Goal: Information Seeking & Learning: Learn about a topic

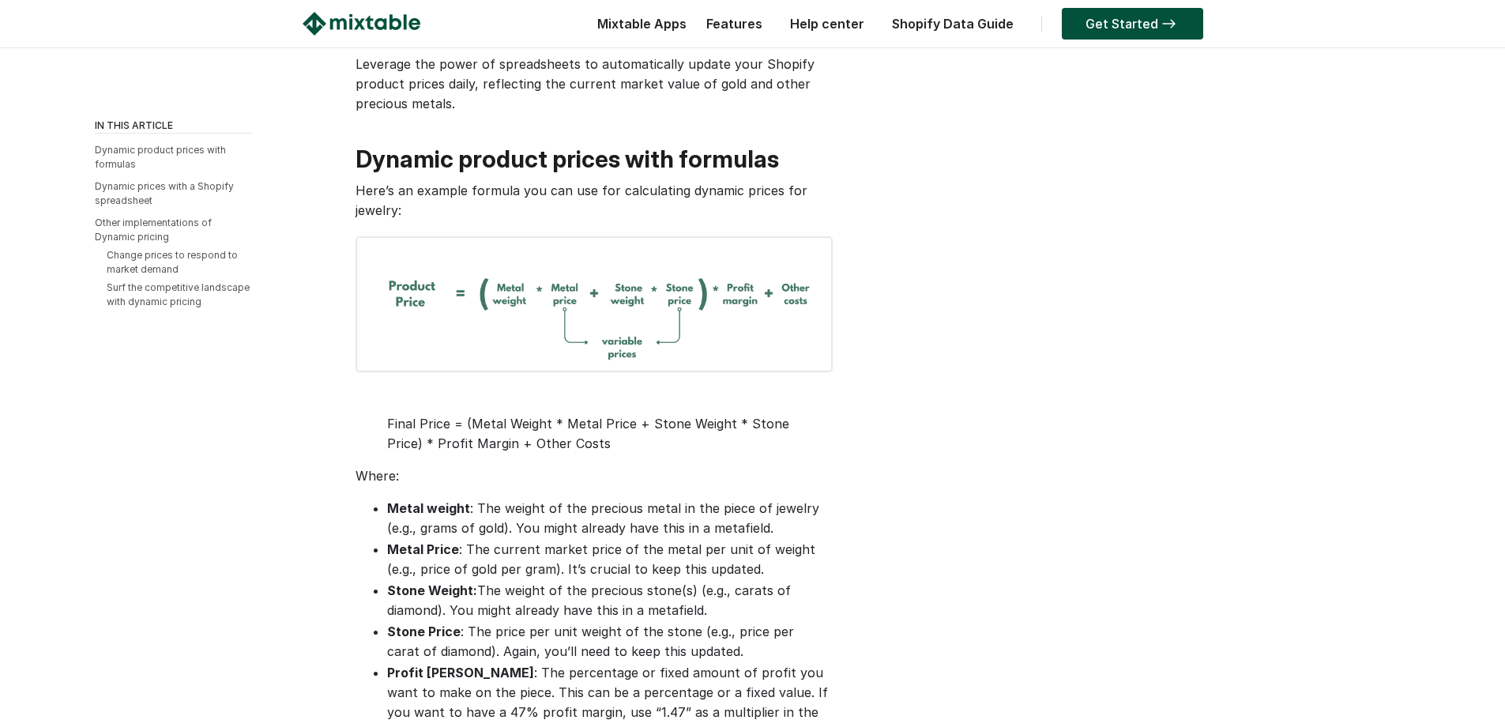
scroll to position [316, 0]
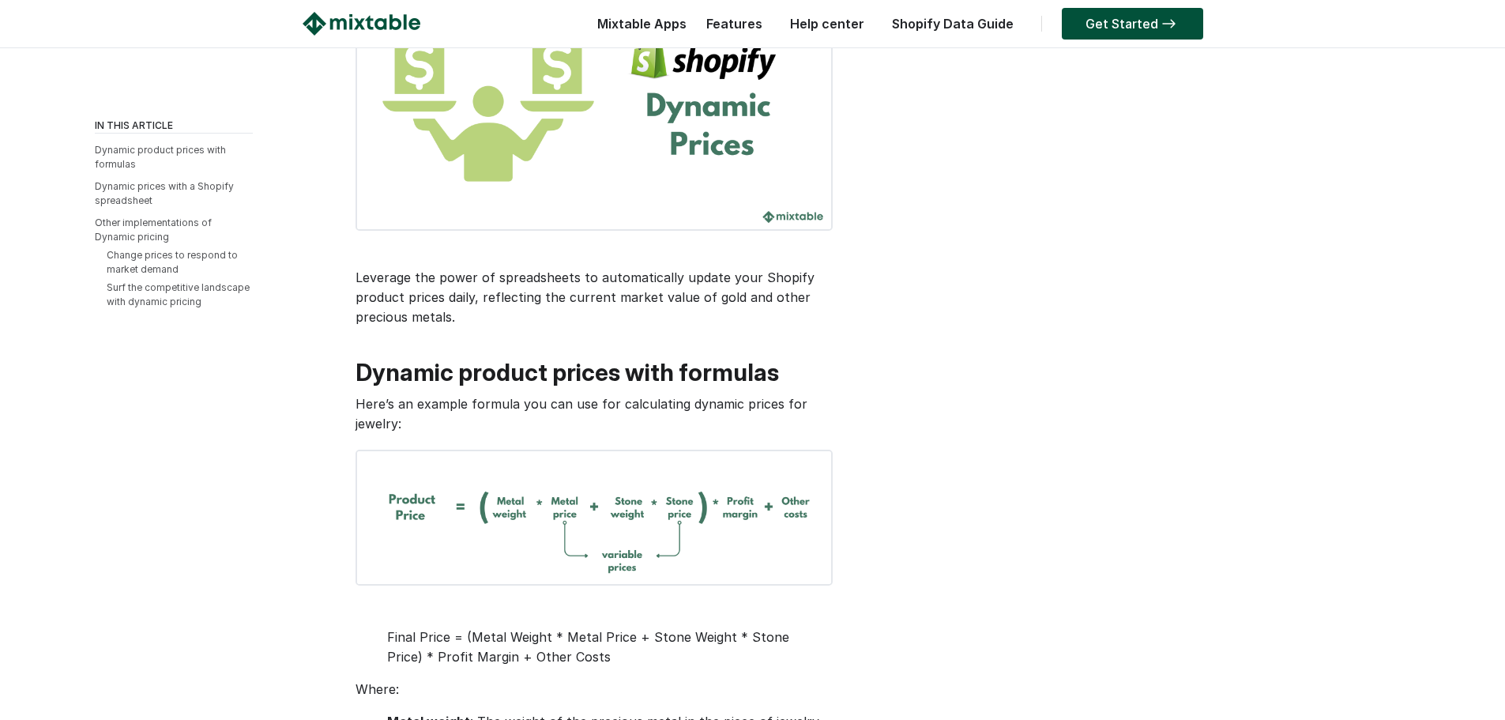
click at [408, 29] on img at bounding box center [362, 24] width 118 height 24
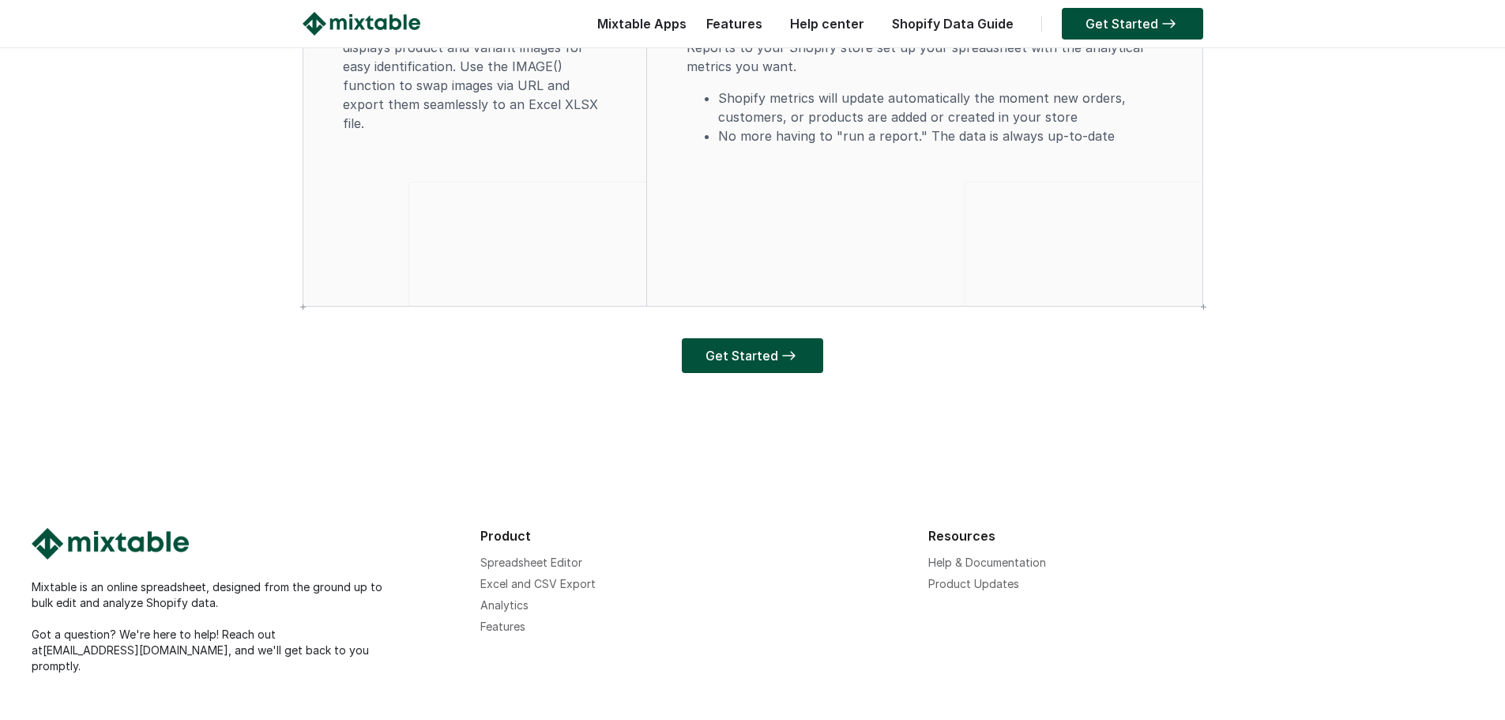
scroll to position [4758, 0]
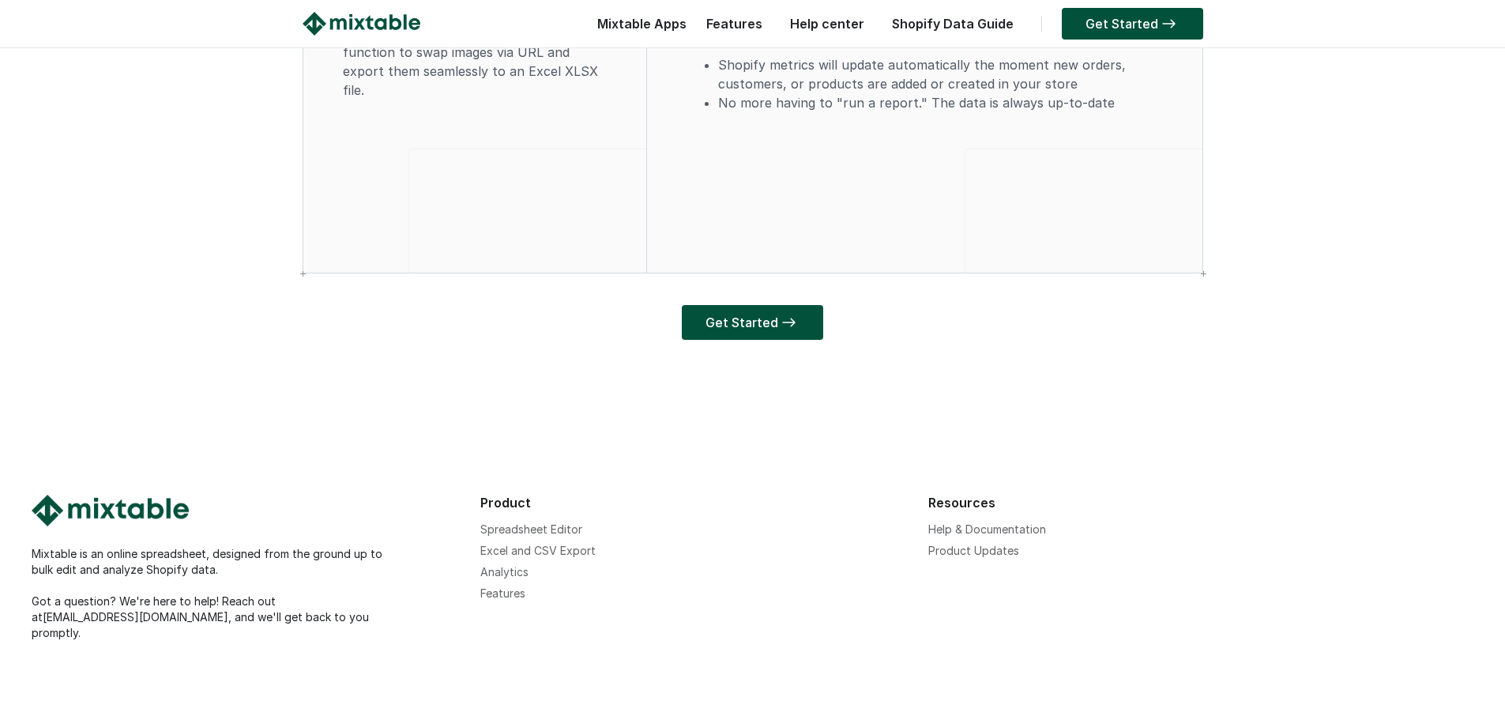
click at [513, 535] on link "Spreadsheet Editor" at bounding box center [531, 528] width 102 height 13
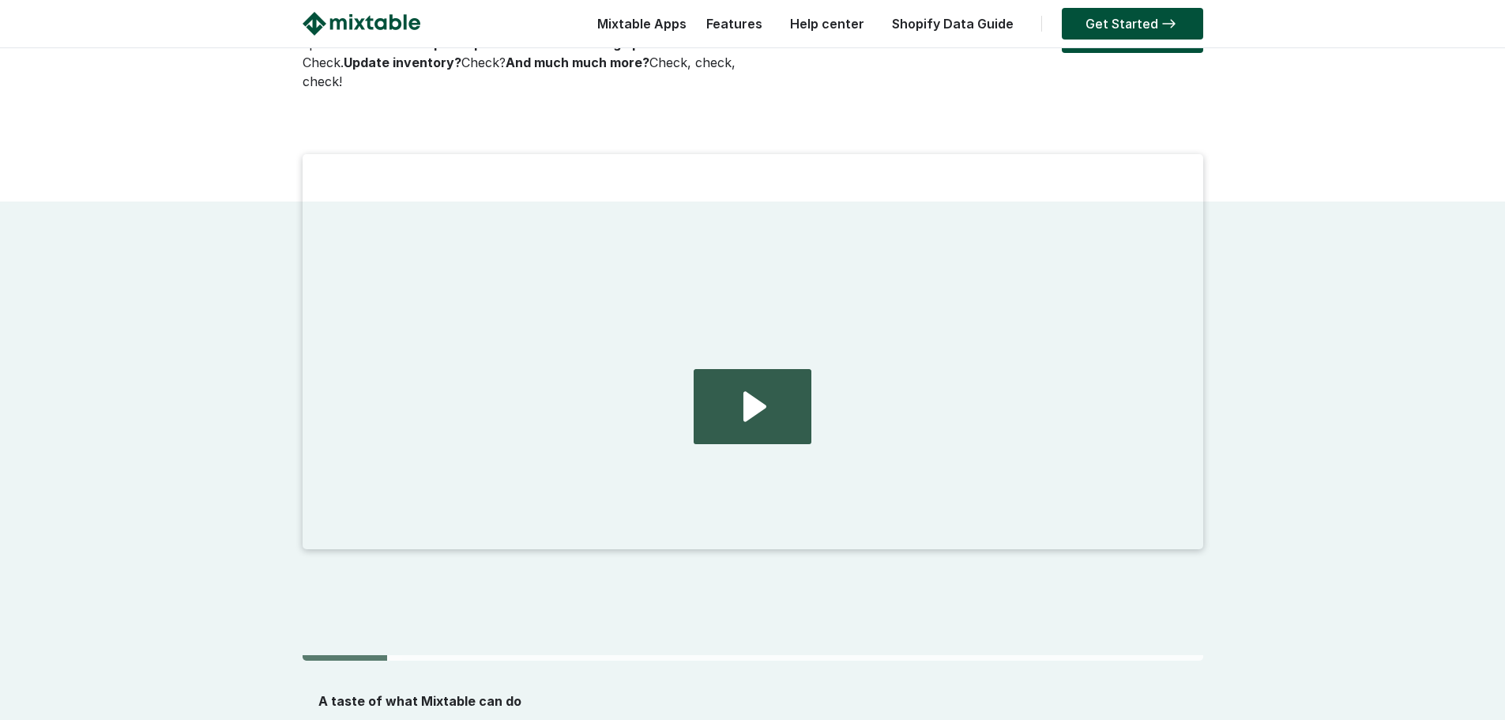
scroll to position [237, 0]
click at [759, 393] on icon "Play Video: 2024.08.01 - home page demo video" at bounding box center [754, 404] width 23 height 30
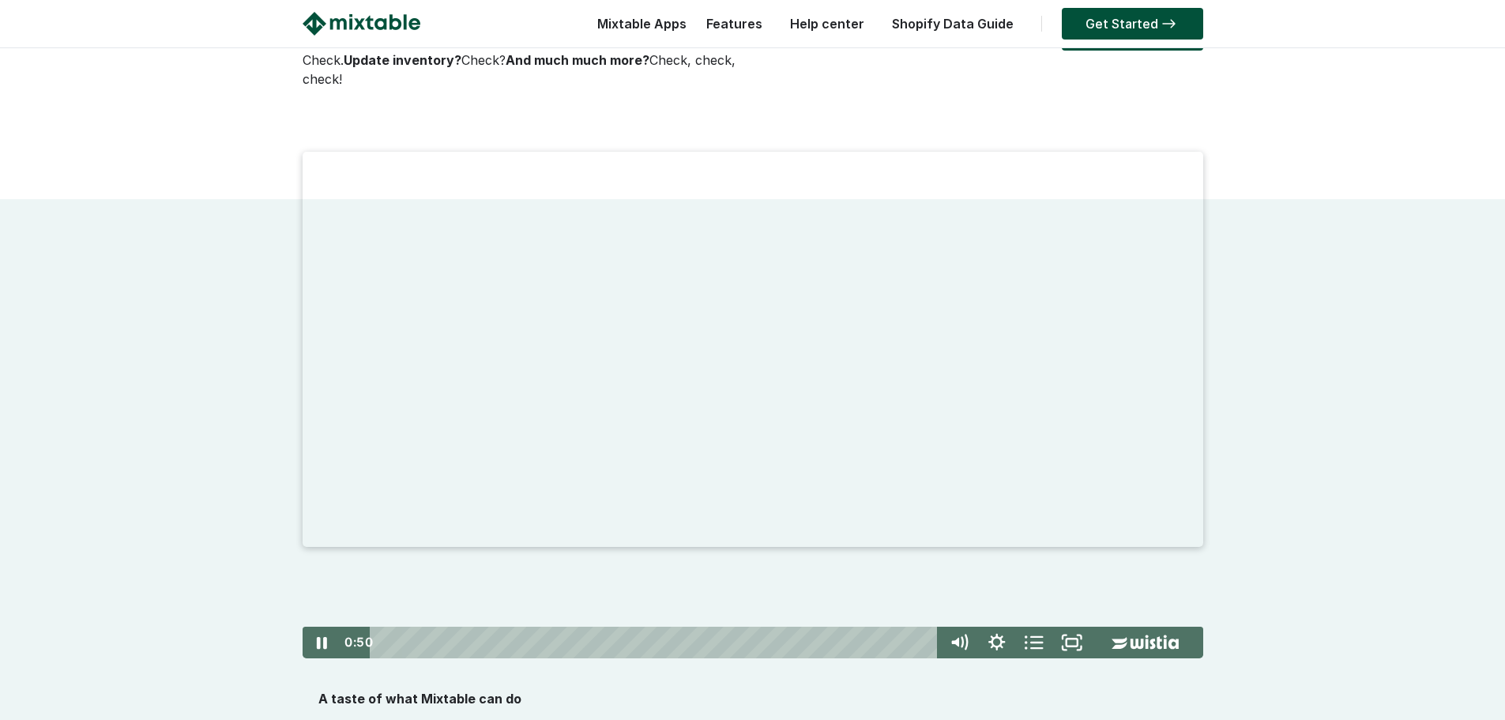
click at [667, 427] on div at bounding box center [753, 405] width 900 height 506
click at [682, 415] on div at bounding box center [753, 405] width 900 height 506
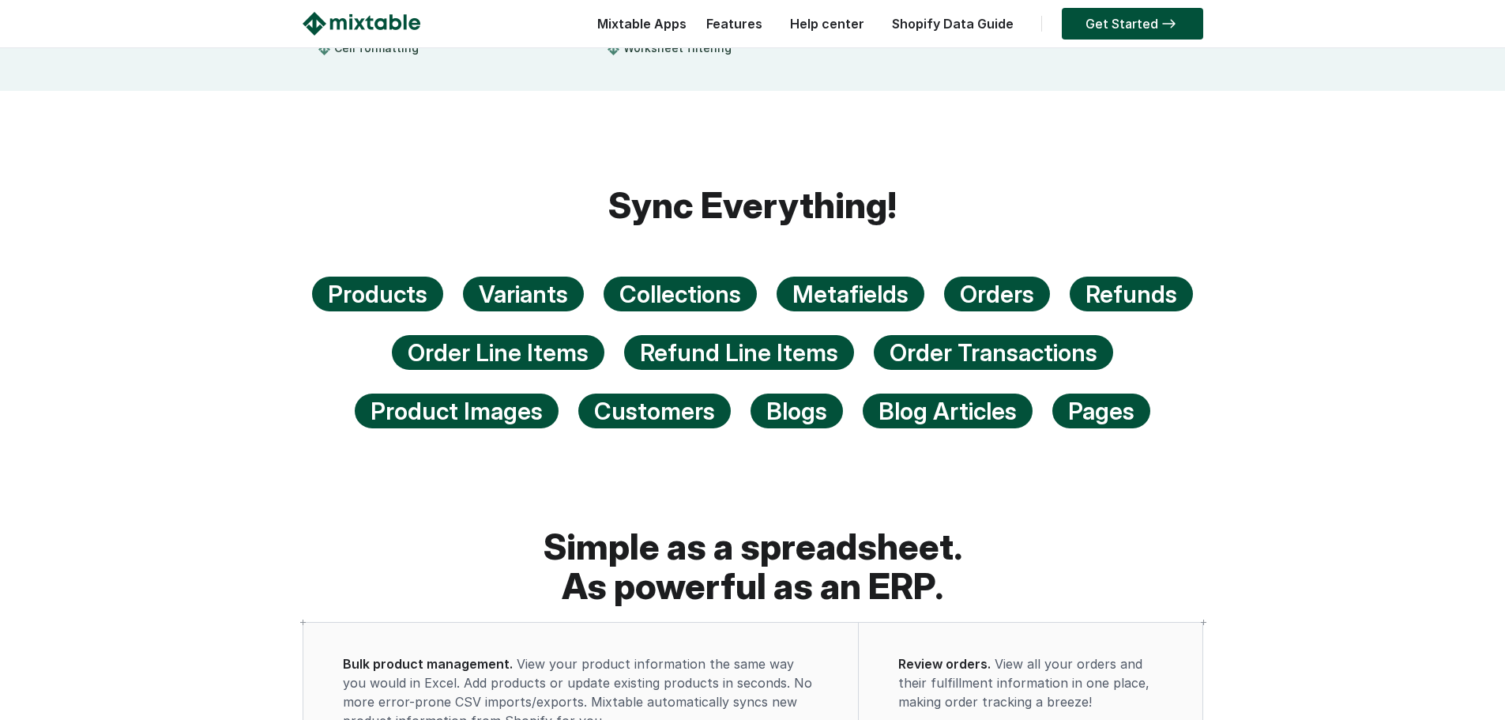
scroll to position [948, 0]
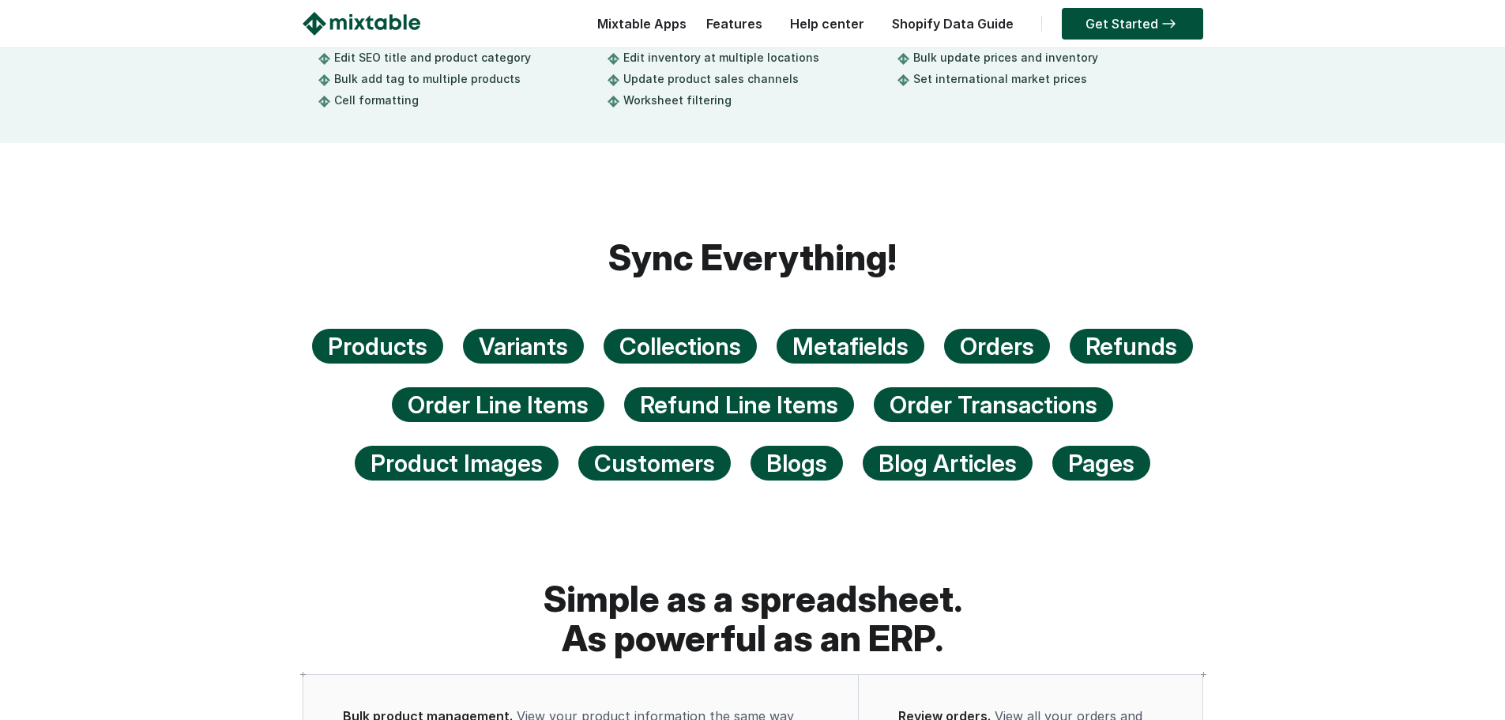
click at [672, 348] on div "Collections" at bounding box center [679, 346] width 153 height 35
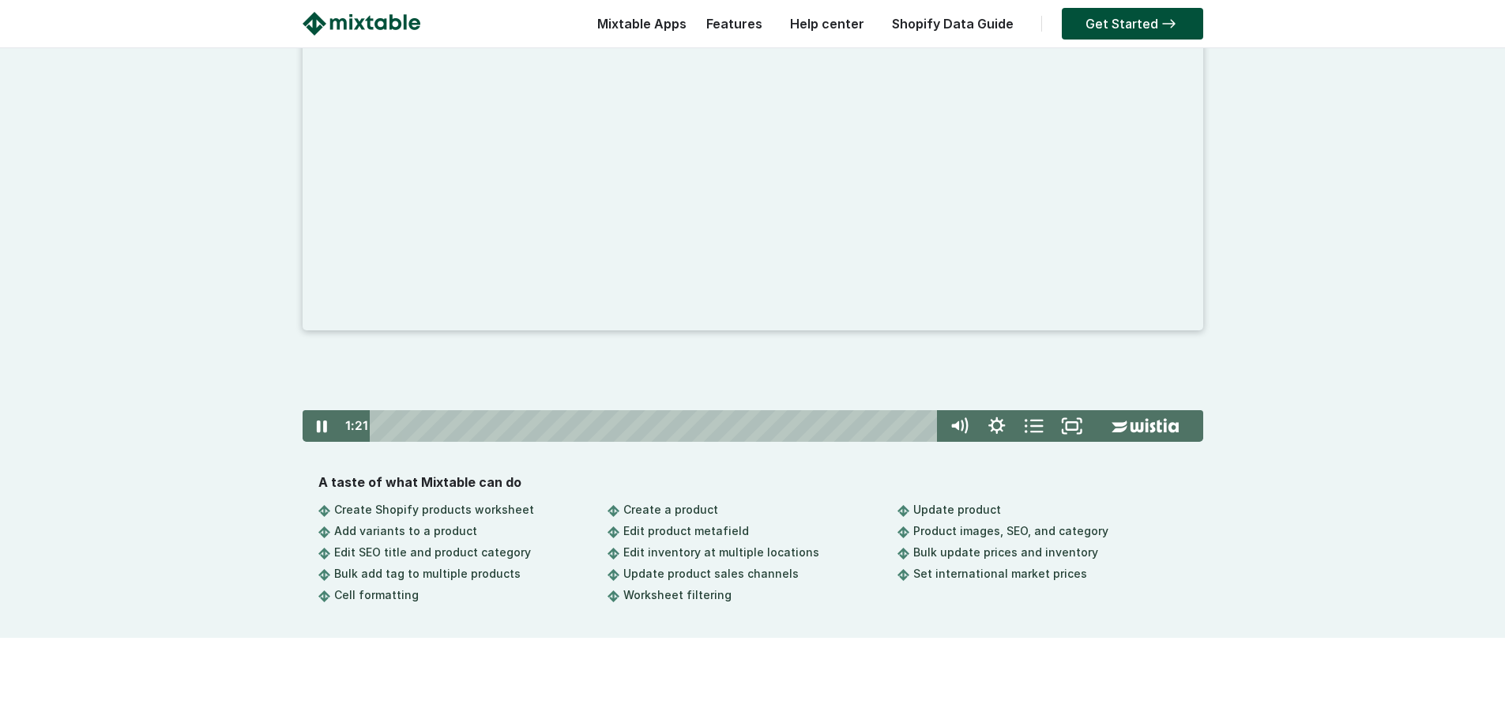
scroll to position [474, 0]
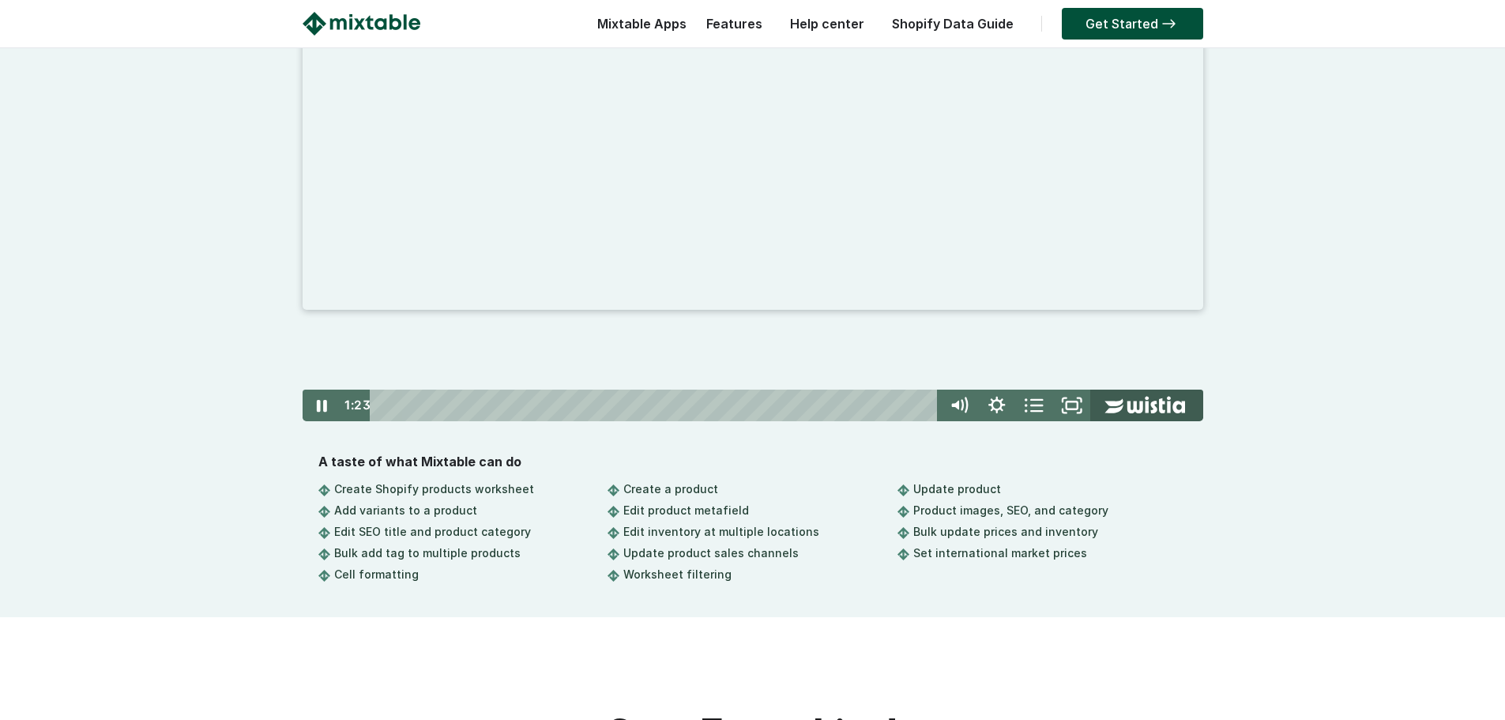
click at [1152, 404] on icon "Wistia Logo -- Learn More" at bounding box center [1144, 404] width 81 height 17
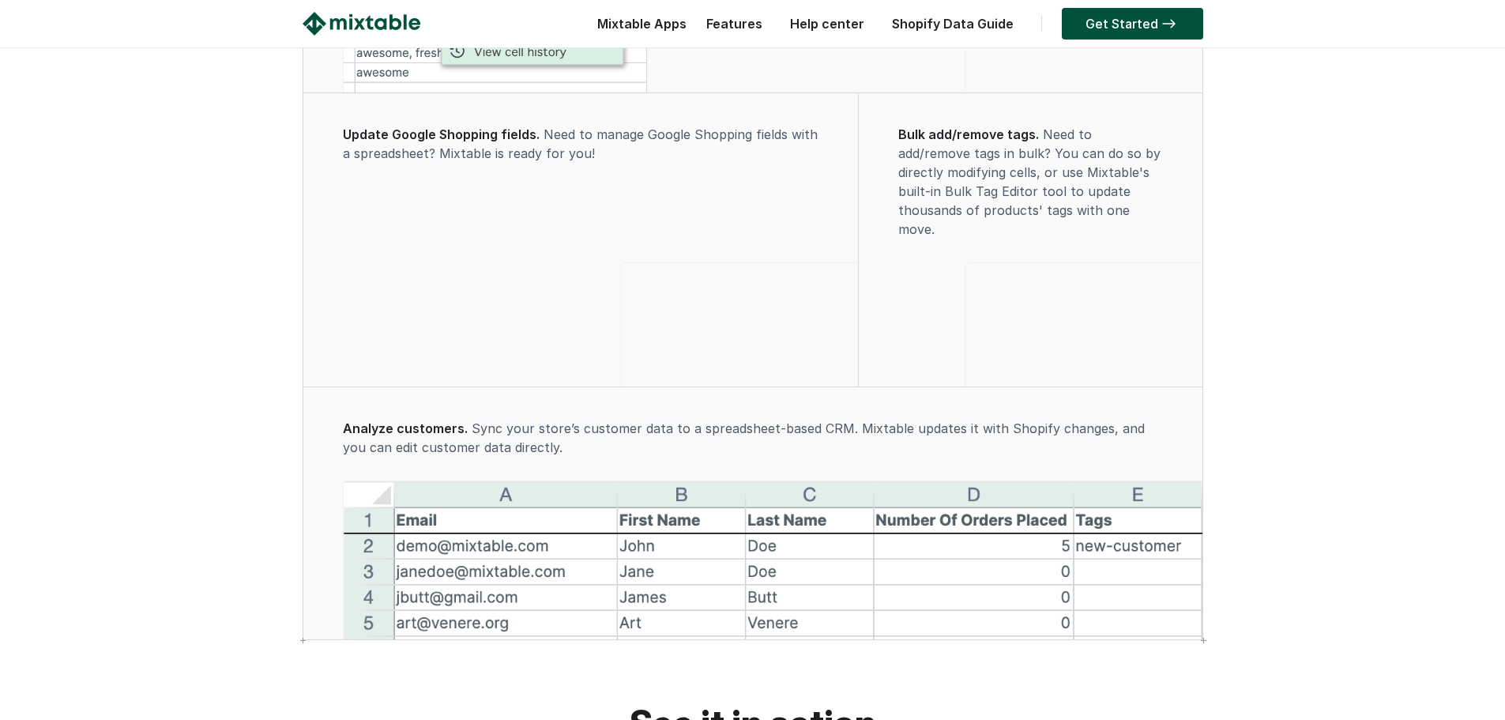
scroll to position [2685, 0]
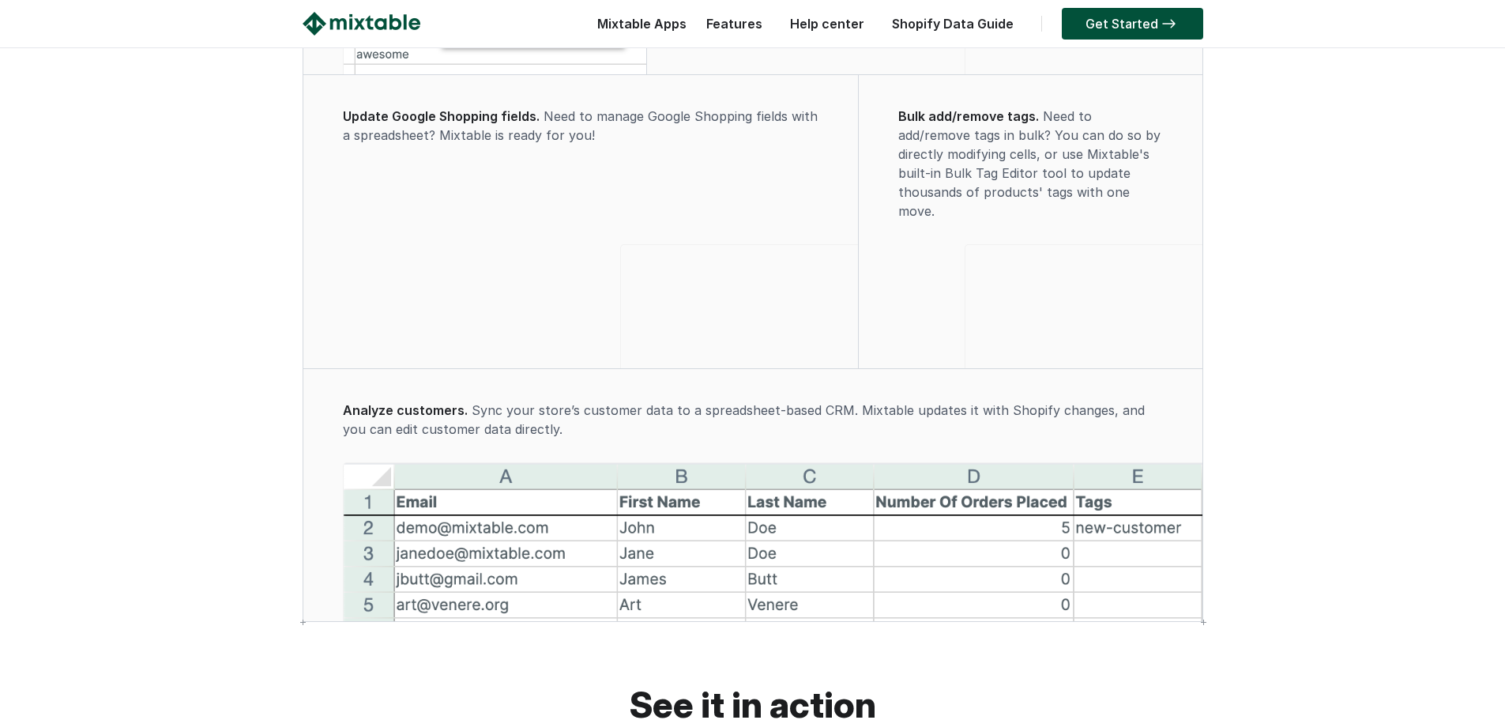
click at [894, 186] on div "Bulk add/remove tags. Need to add/remove tags in bulk? You can do so by directl…" at bounding box center [1029, 175] width 311 height 137
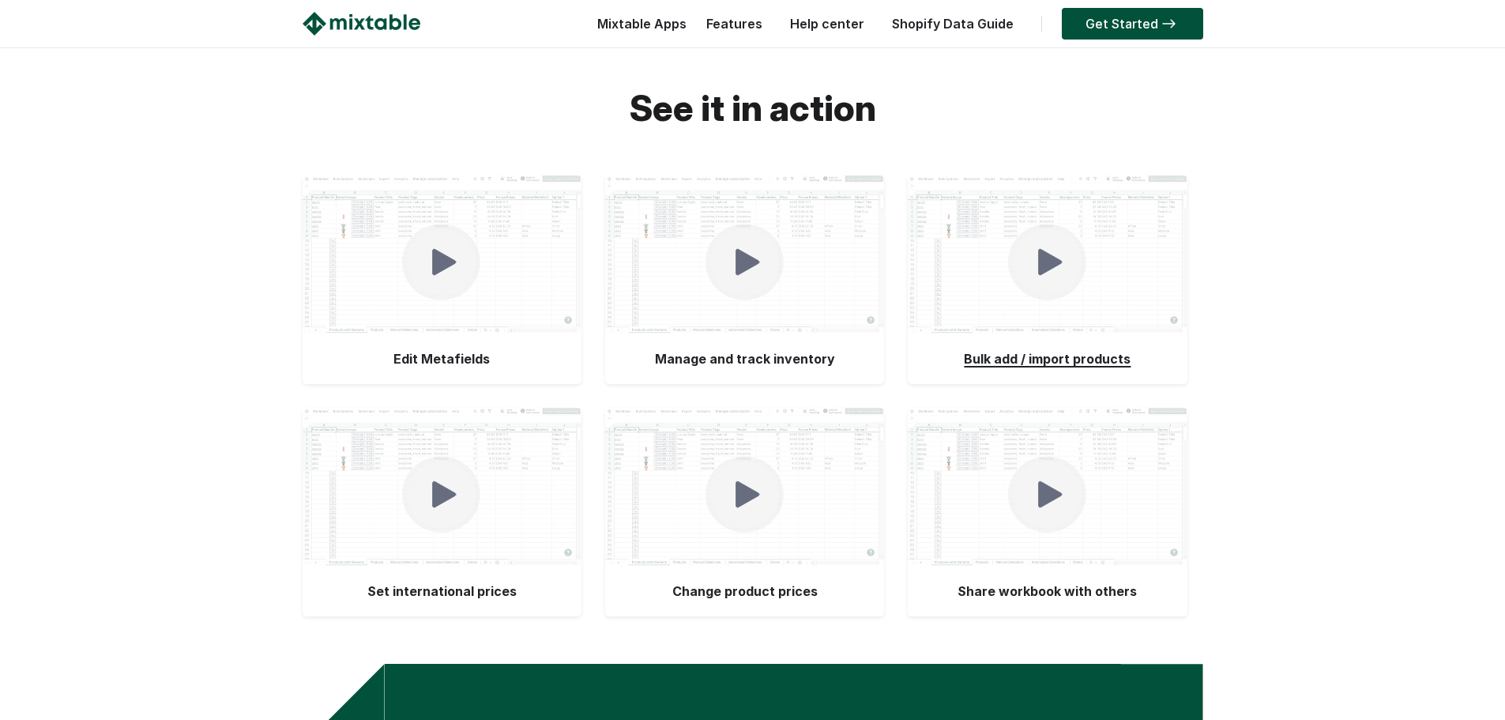
scroll to position [3554, 0]
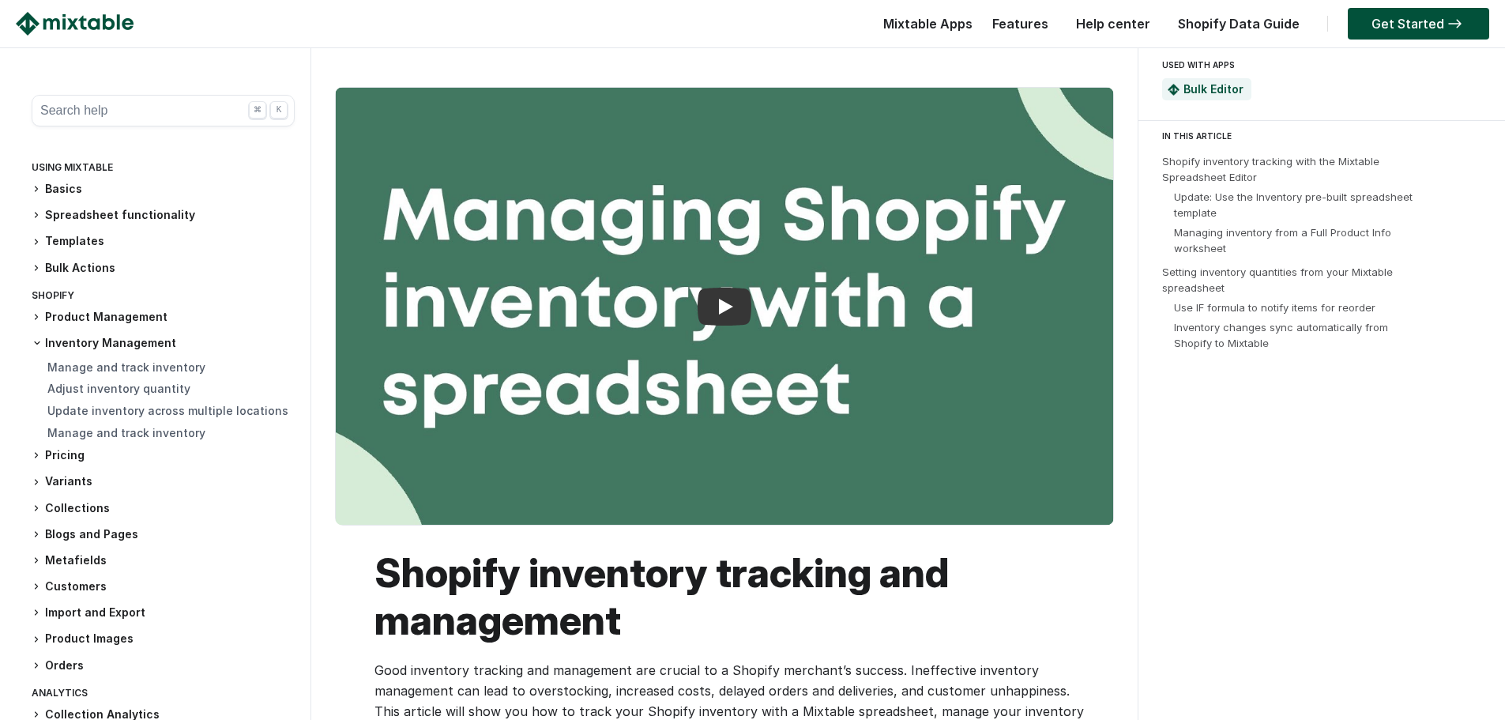
click at [77, 187] on h3 "Basics" at bounding box center [163, 189] width 263 height 17
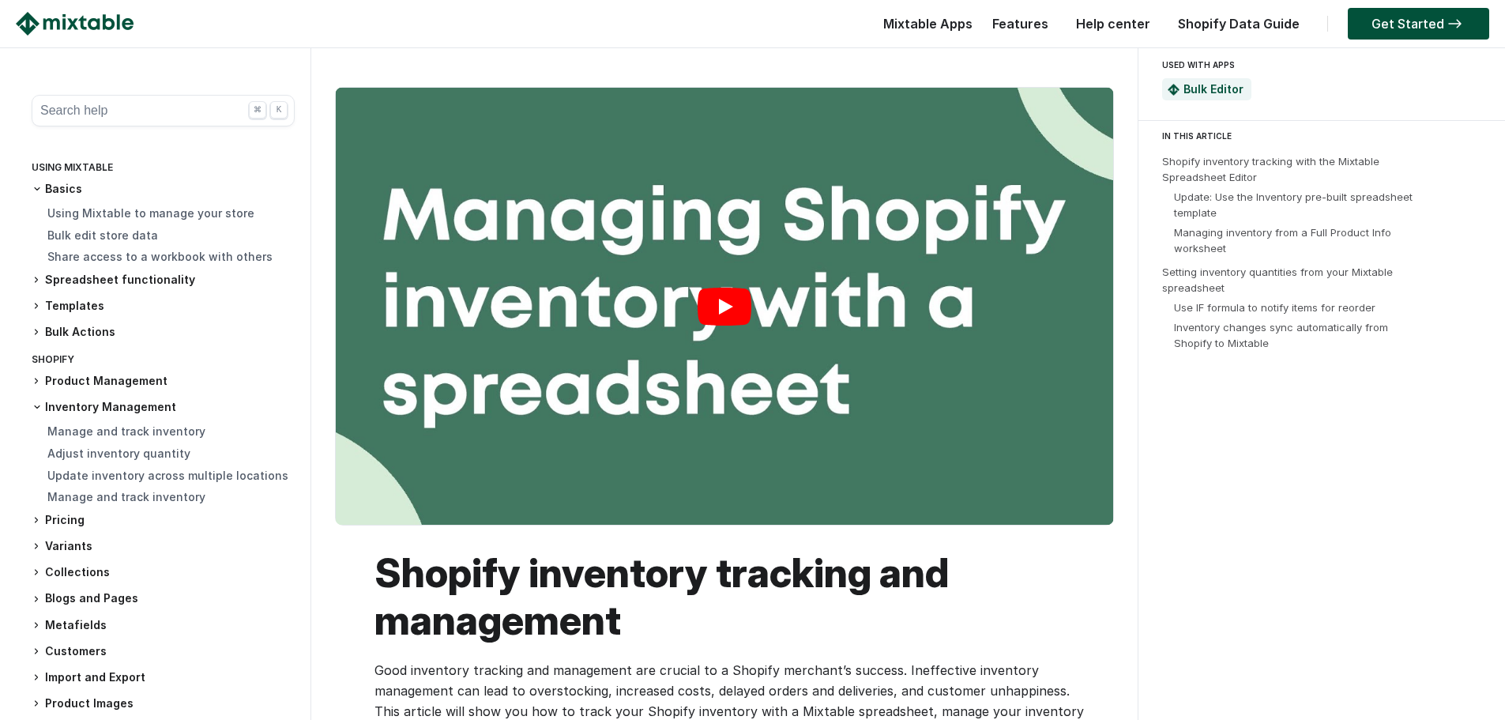
click at [723, 295] on link "Play" at bounding box center [724, 306] width 777 height 437
click at [57, 525] on h3 "Pricing" at bounding box center [163, 520] width 263 height 17
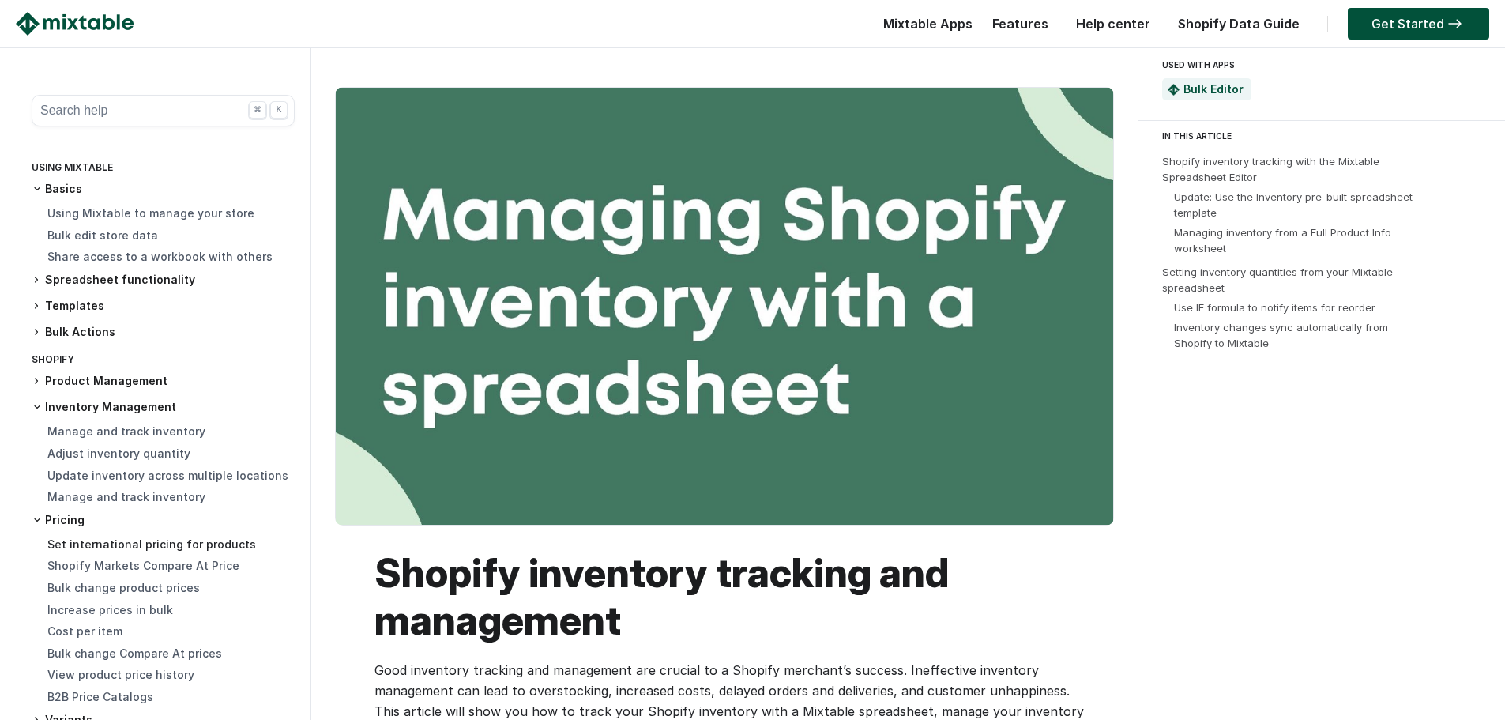
click at [86, 540] on link "Set international pricing for products" at bounding box center [151, 543] width 209 height 13
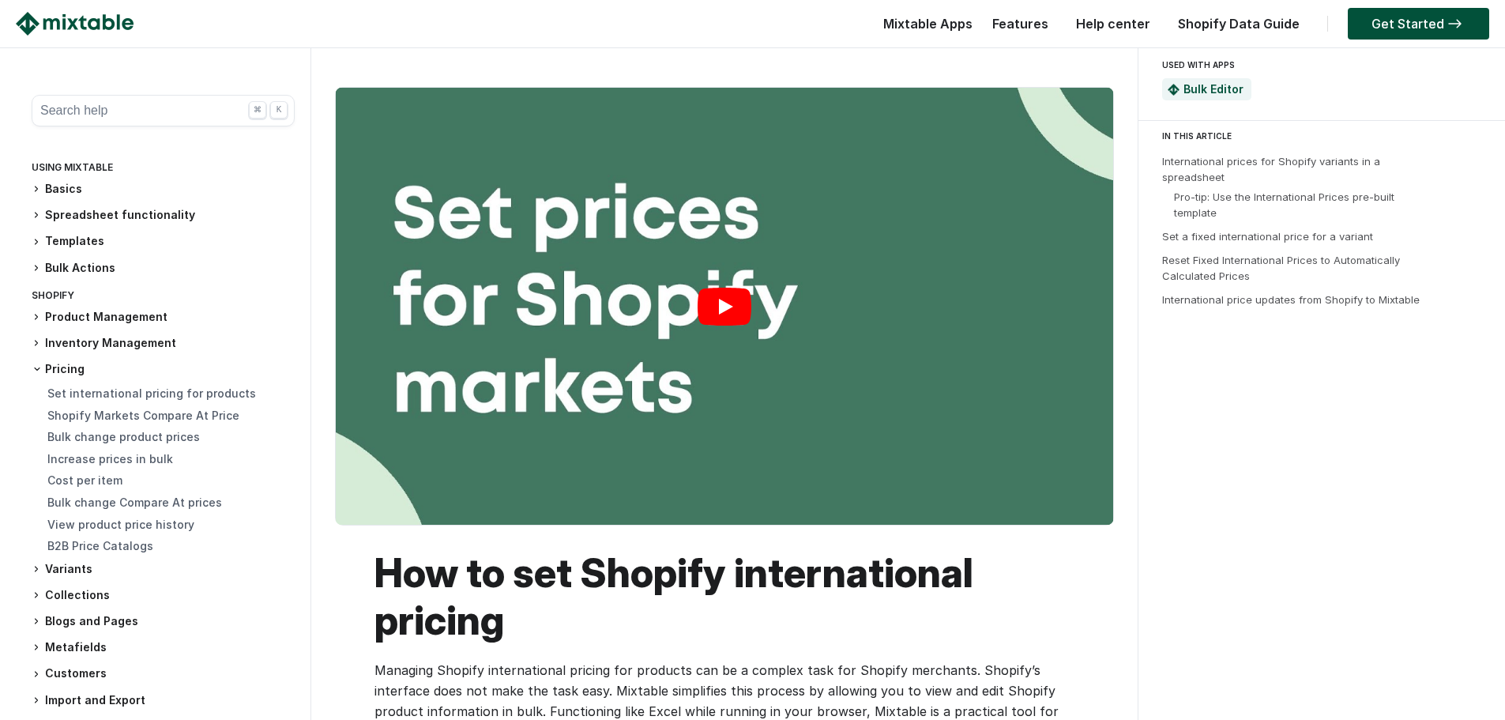
click at [723, 319] on link "Play" at bounding box center [724, 306] width 777 height 437
click at [77, 480] on link "Cost per item" at bounding box center [84, 479] width 75 height 13
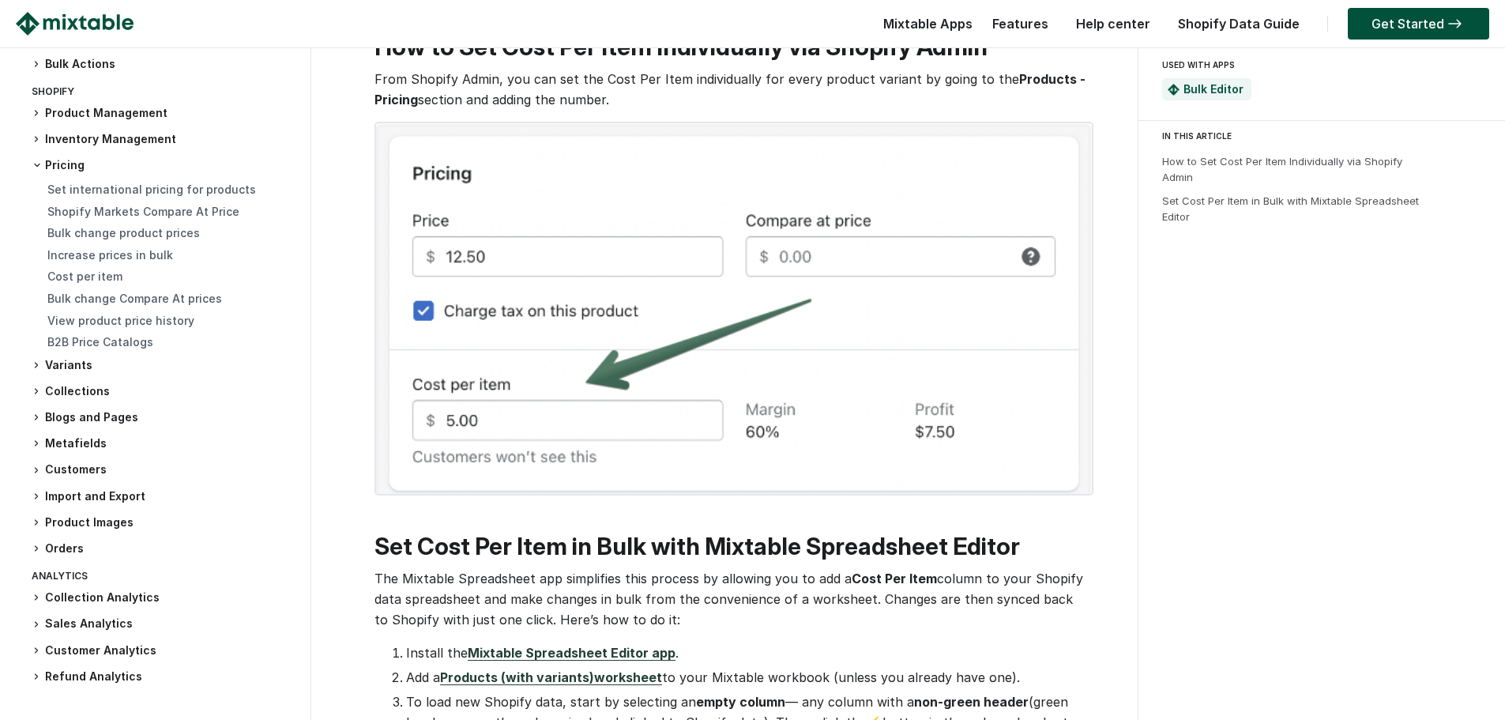
scroll to position [158, 0]
click at [70, 385] on h3 "Collections" at bounding box center [163, 389] width 263 height 17
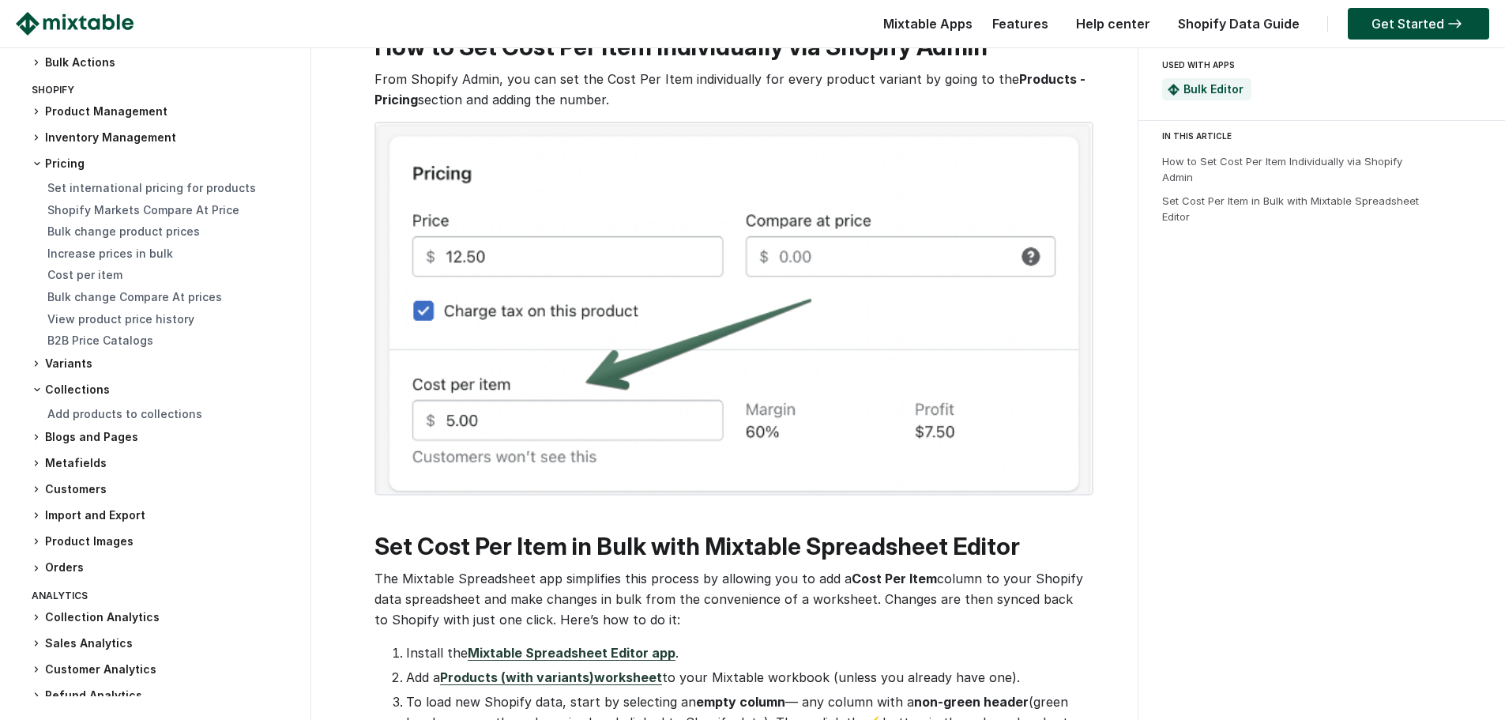
click at [95, 389] on h3 "Collections" at bounding box center [163, 389] width 263 height 16
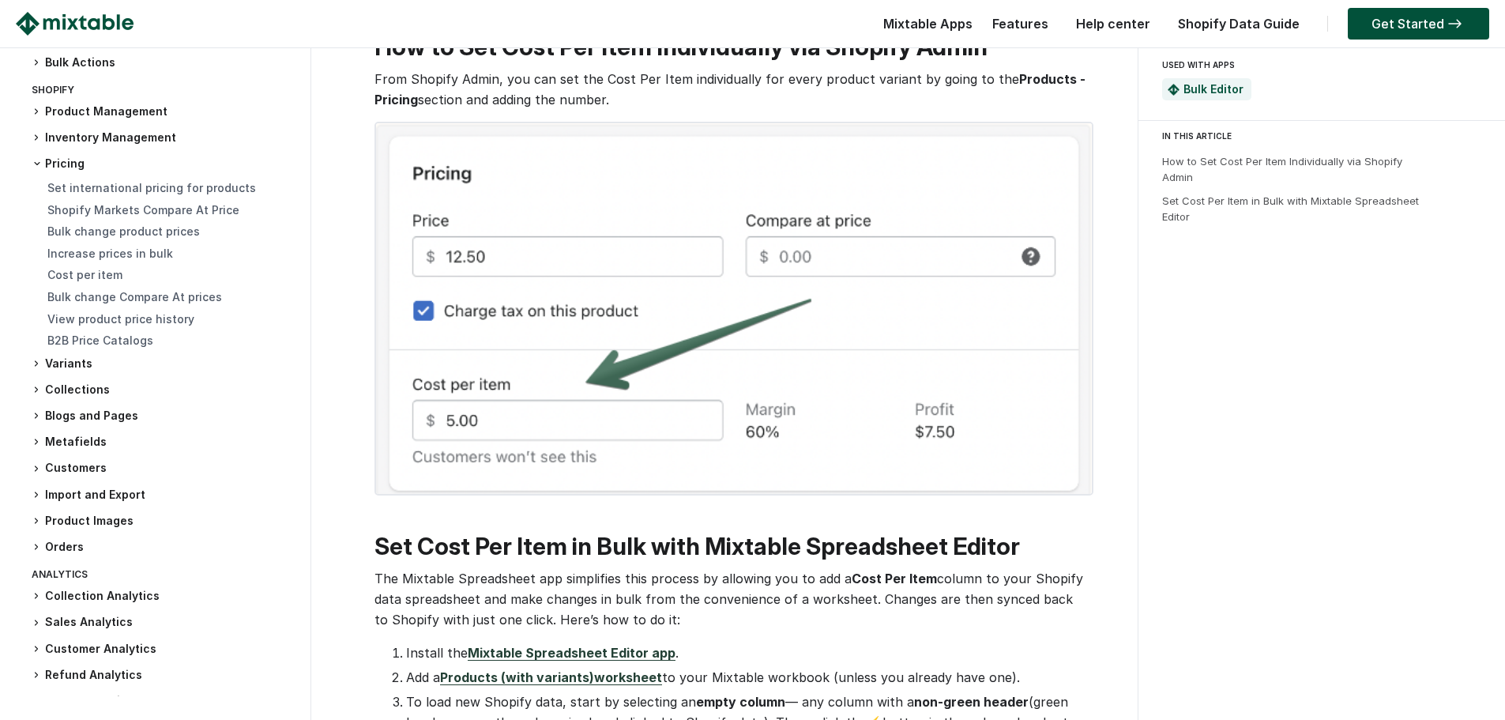
click at [74, 394] on h3 "Collections" at bounding box center [163, 389] width 263 height 17
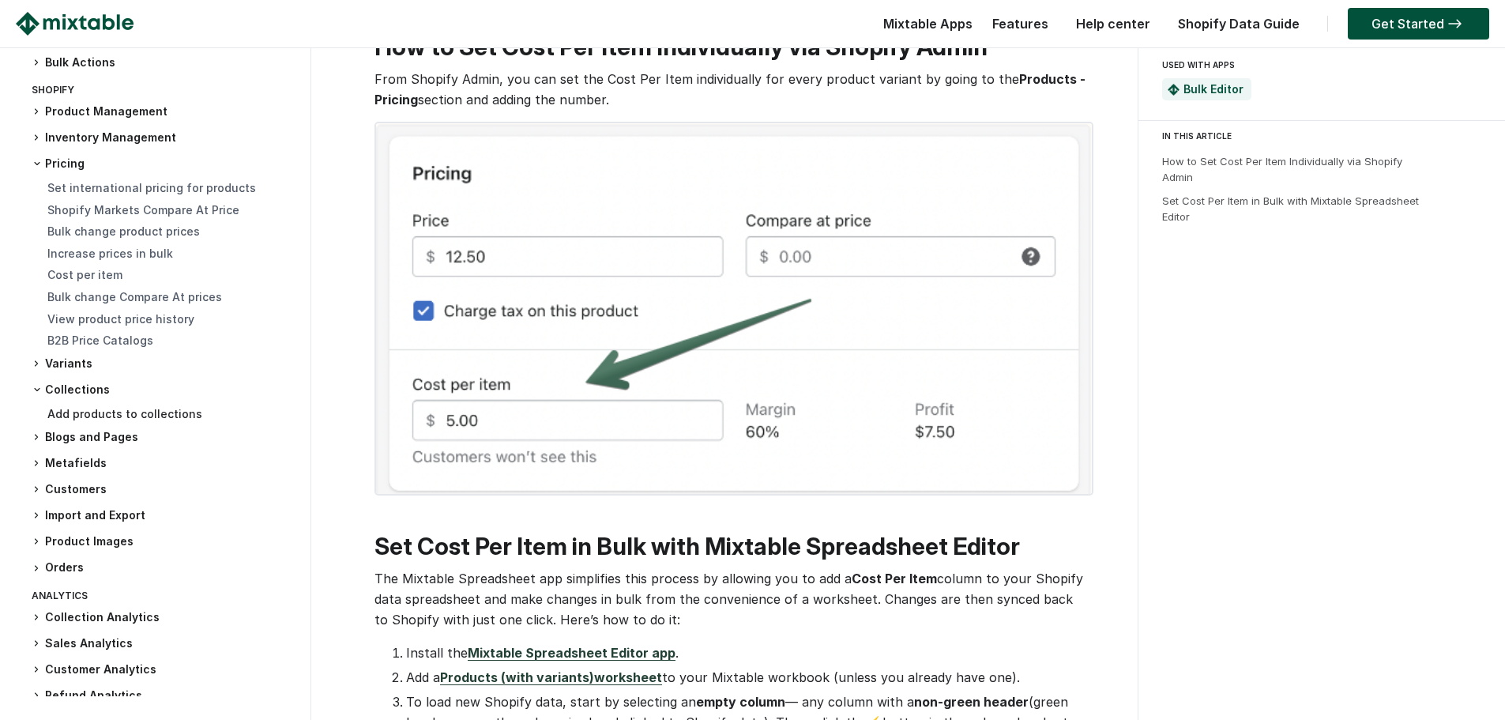
click at [81, 415] on link "Add products to collections" at bounding box center [124, 413] width 155 height 13
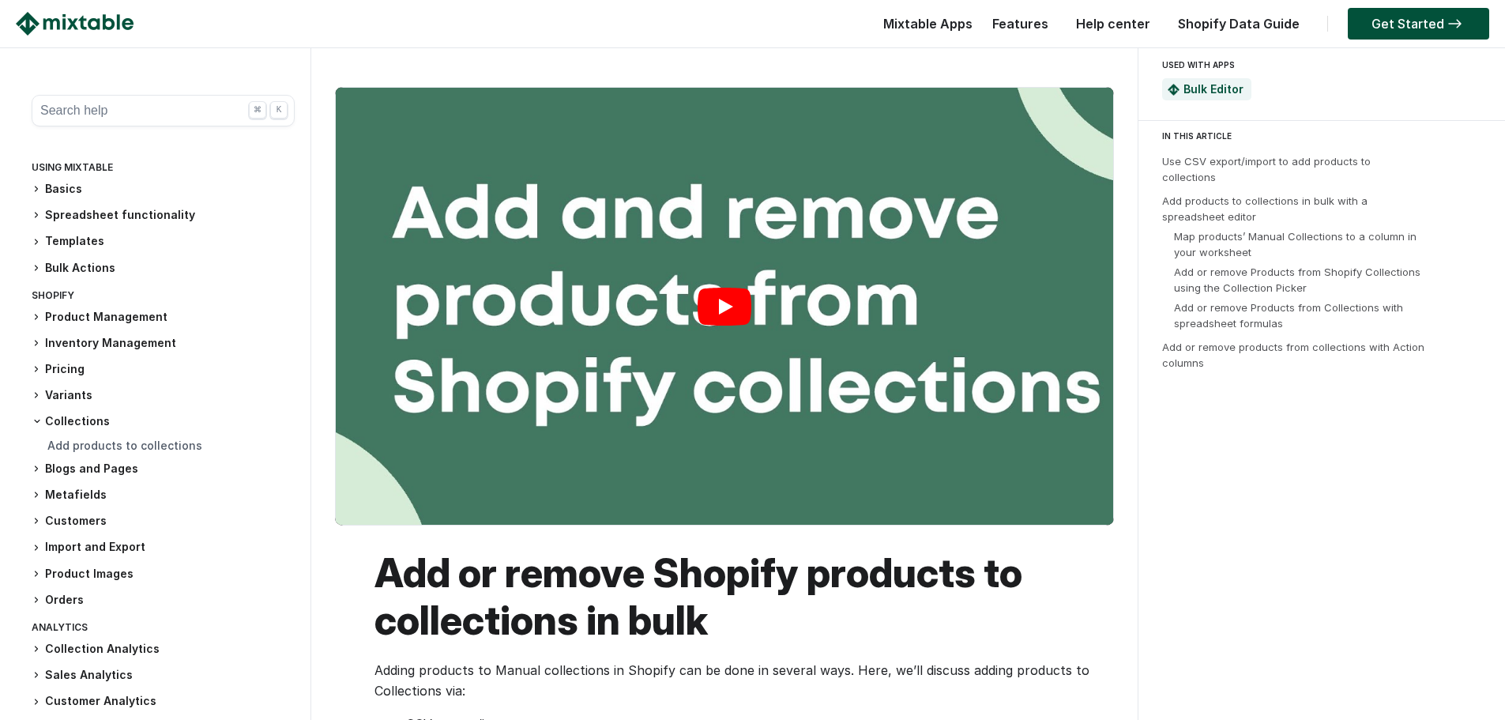
click at [711, 306] on link "Play" at bounding box center [724, 306] width 777 height 437
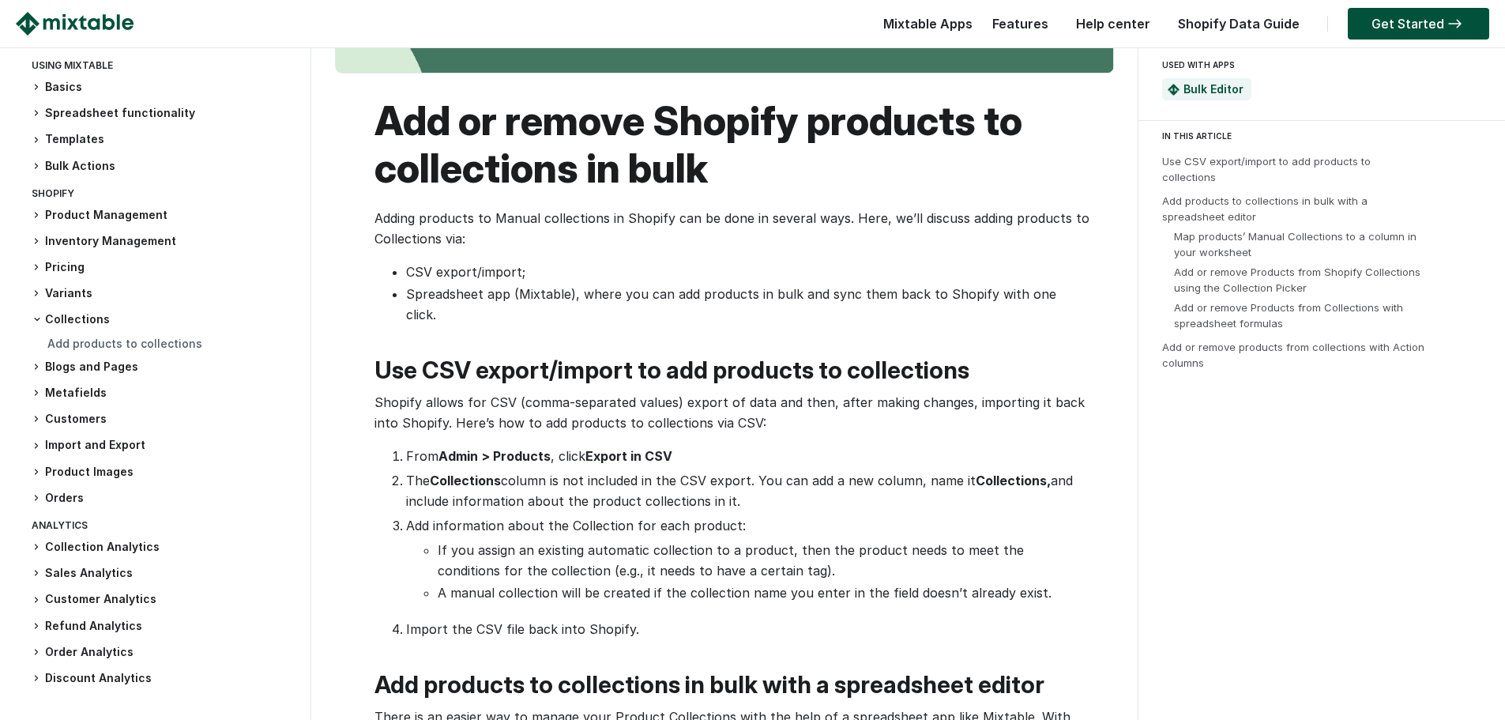
scroll to position [474, 0]
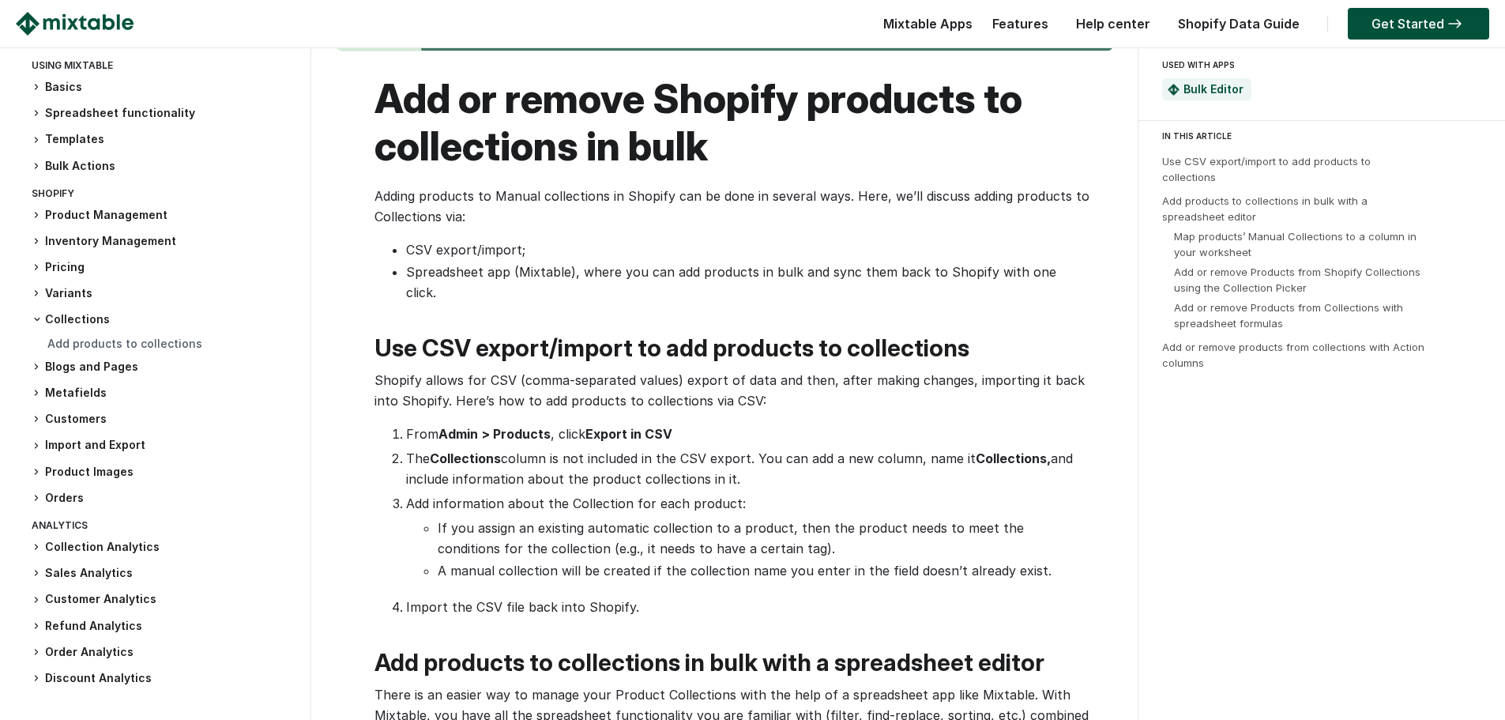
click at [88, 655] on h3 "Order Analytics" at bounding box center [163, 652] width 263 height 17
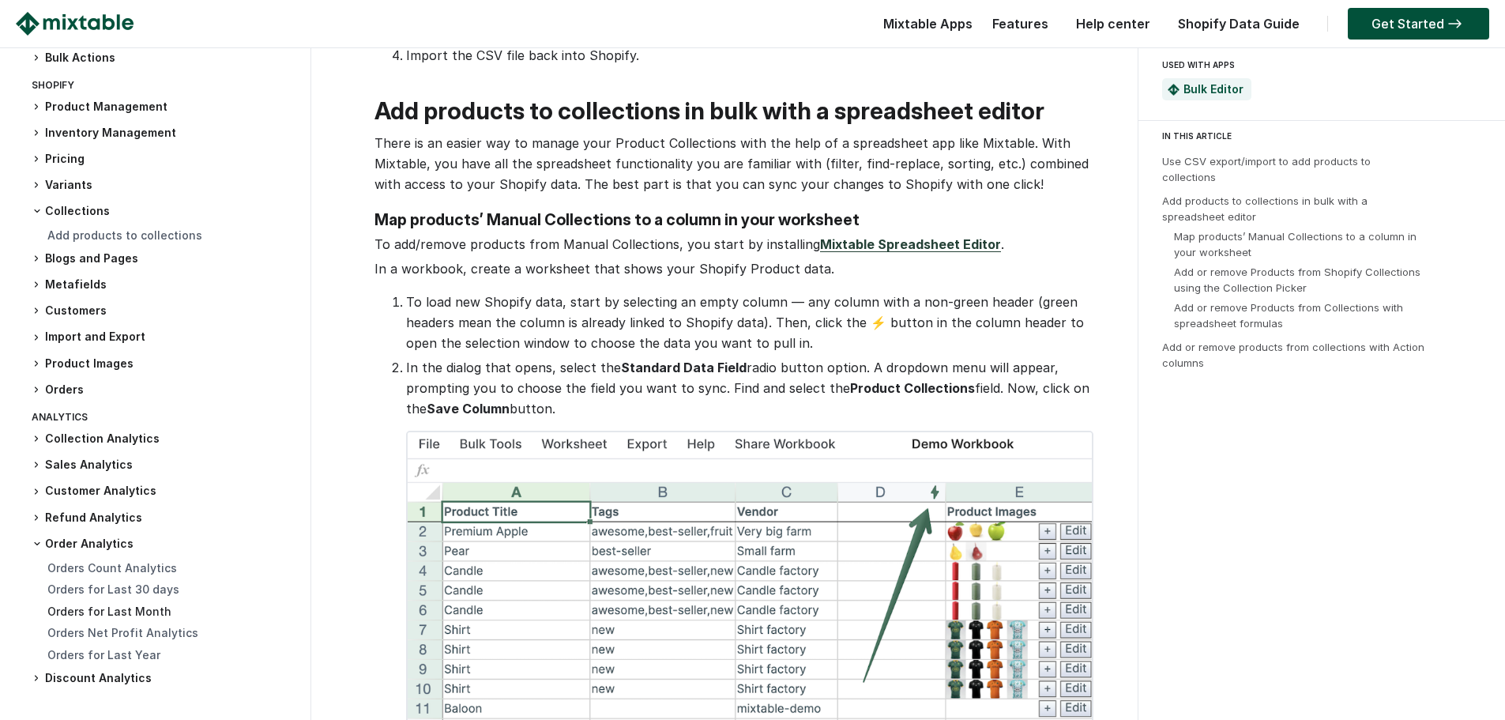
scroll to position [1027, 0]
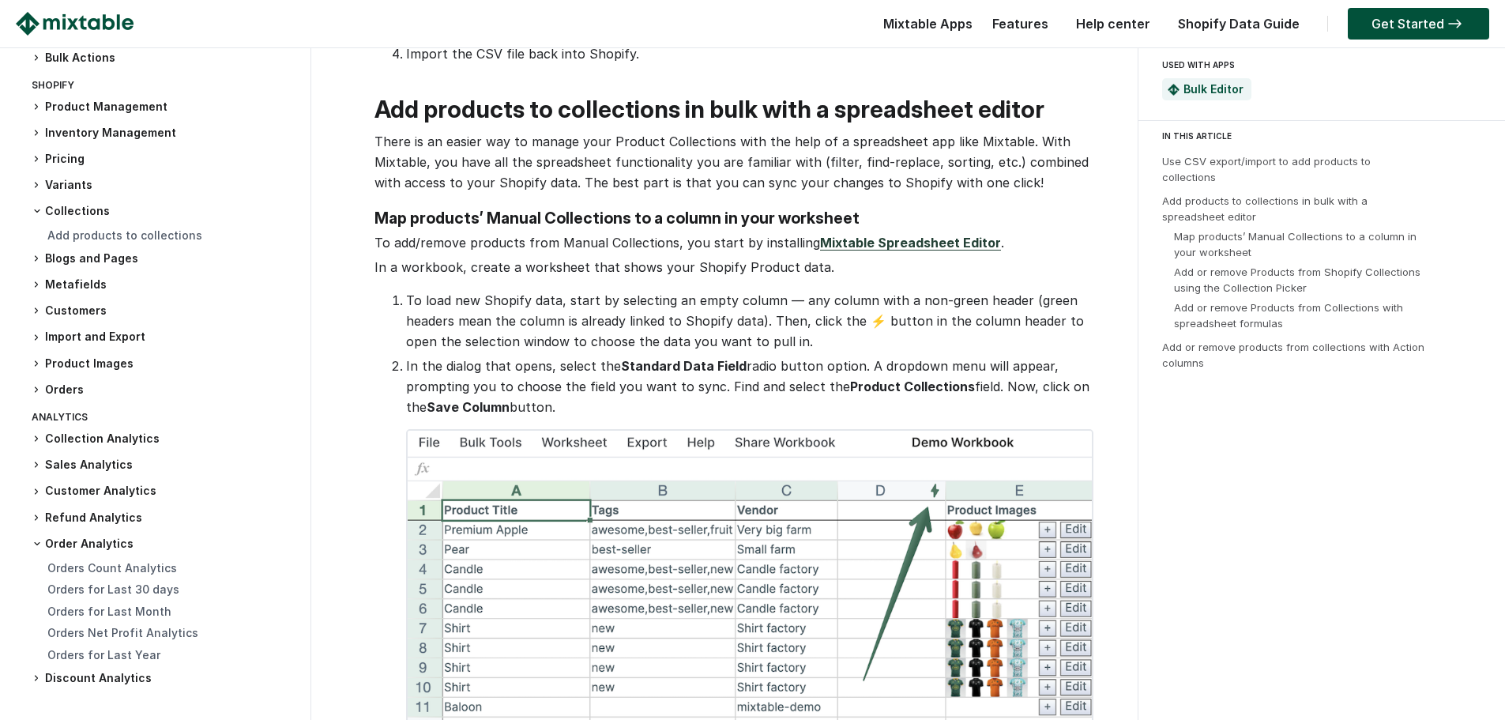
click at [105, 682] on h3 "Discount Analytics" at bounding box center [163, 678] width 263 height 17
click at [98, 681] on h3 "Discount Analytics" at bounding box center [163, 678] width 263 height 16
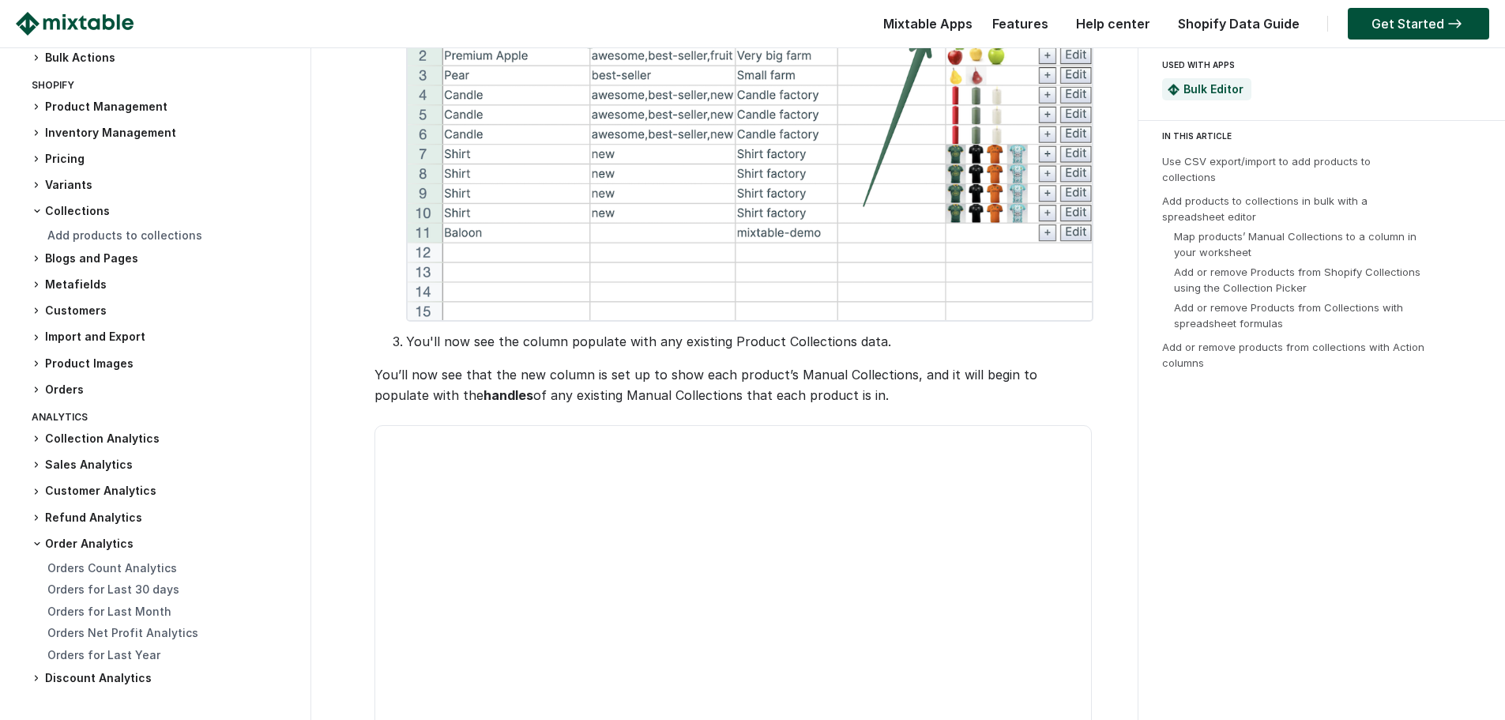
scroll to position [1422, 0]
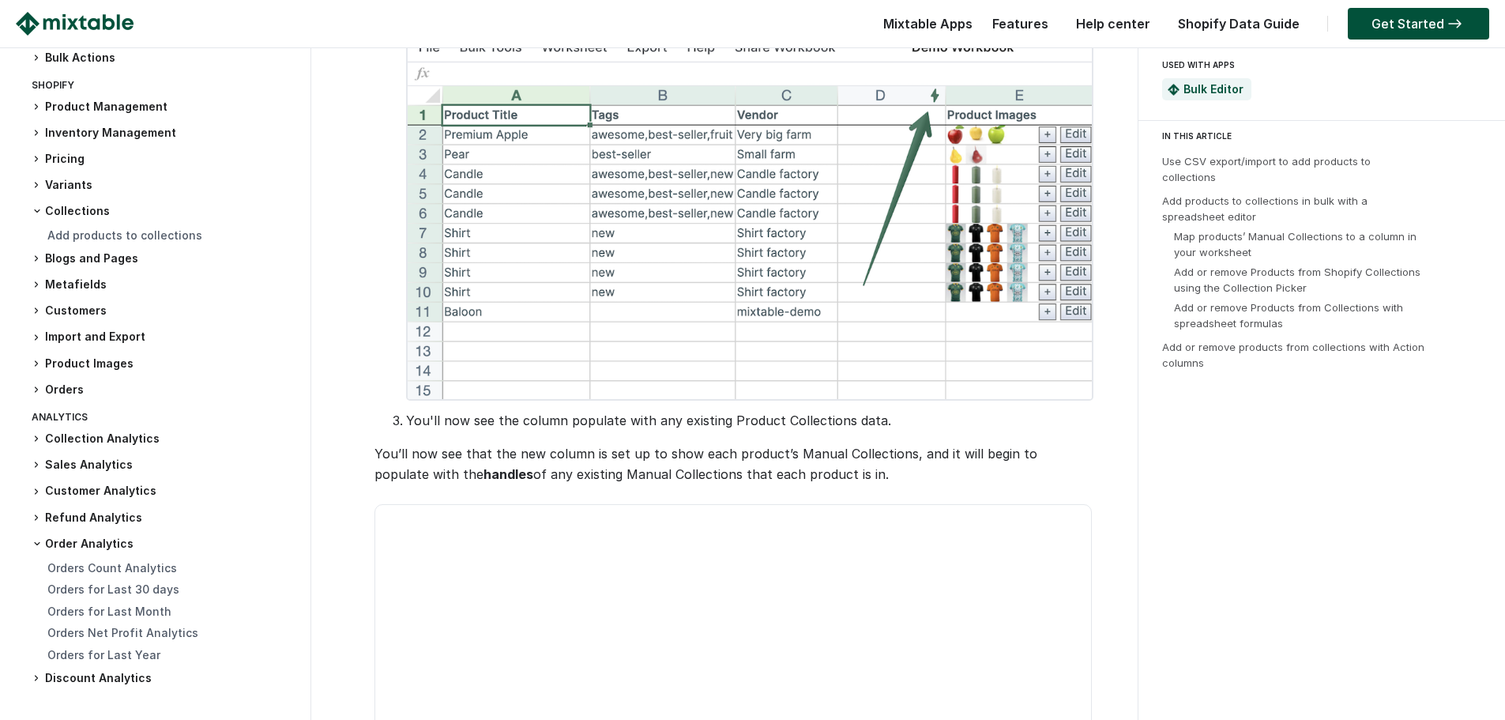
click at [66, 682] on h3 "Discount Analytics" at bounding box center [163, 678] width 263 height 17
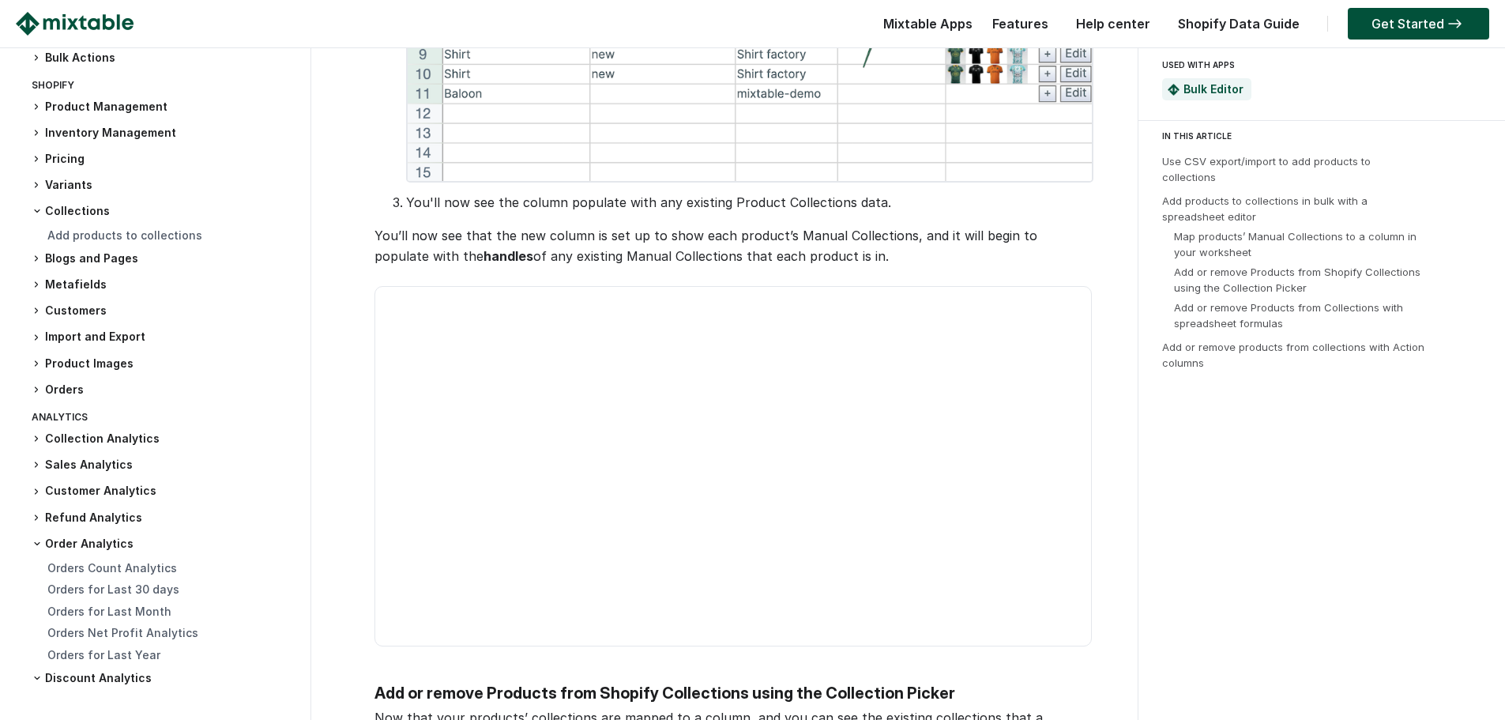
scroll to position [1659, 0]
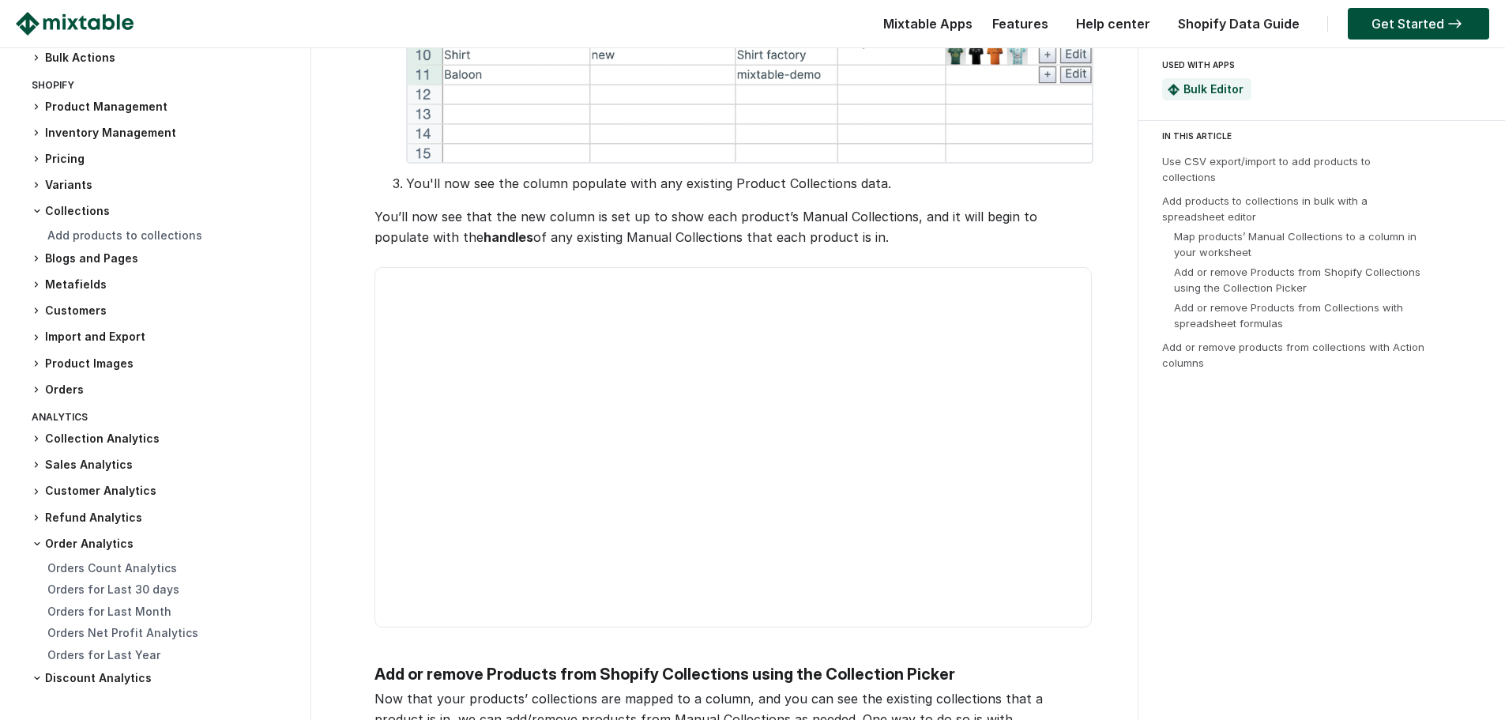
click at [551, 370] on video at bounding box center [732, 447] width 717 height 360
click at [814, 348] on video at bounding box center [732, 447] width 717 height 360
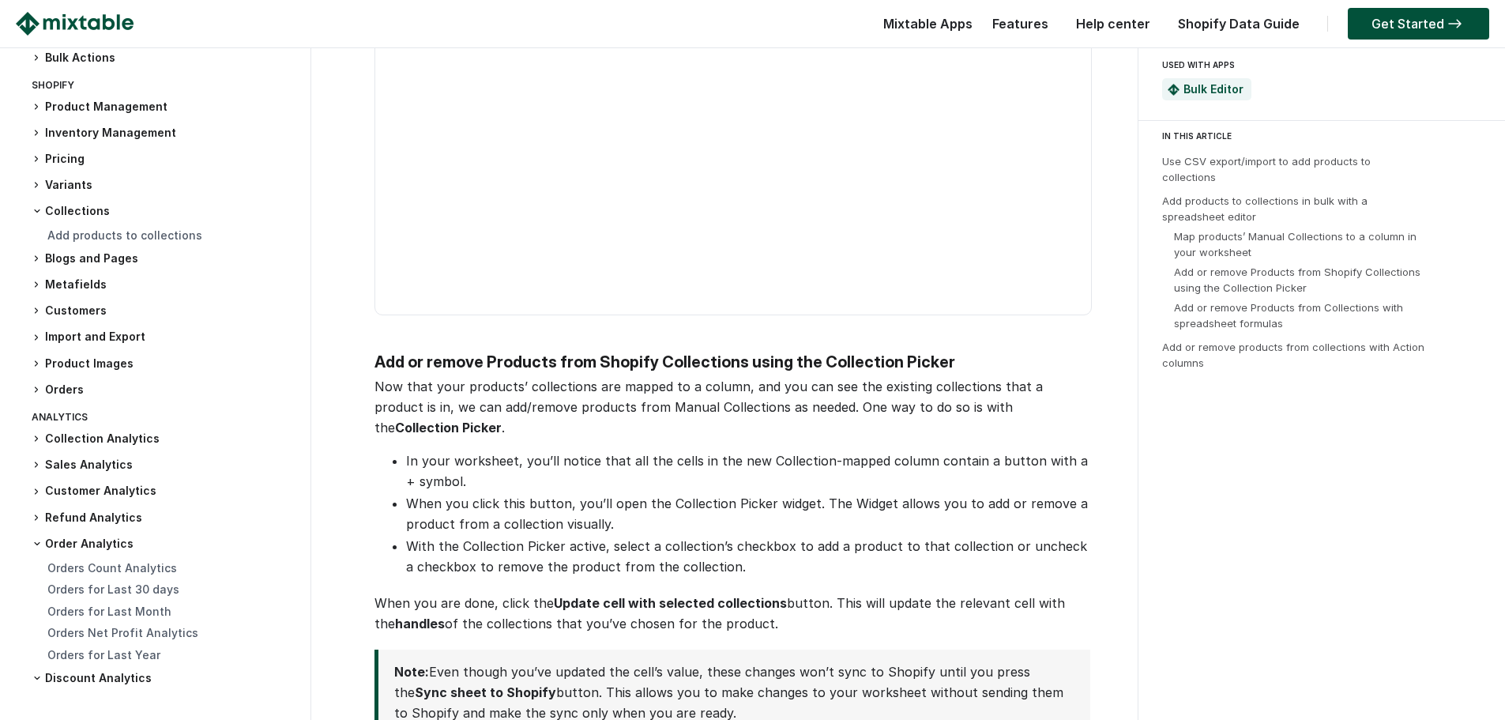
scroll to position [1975, 0]
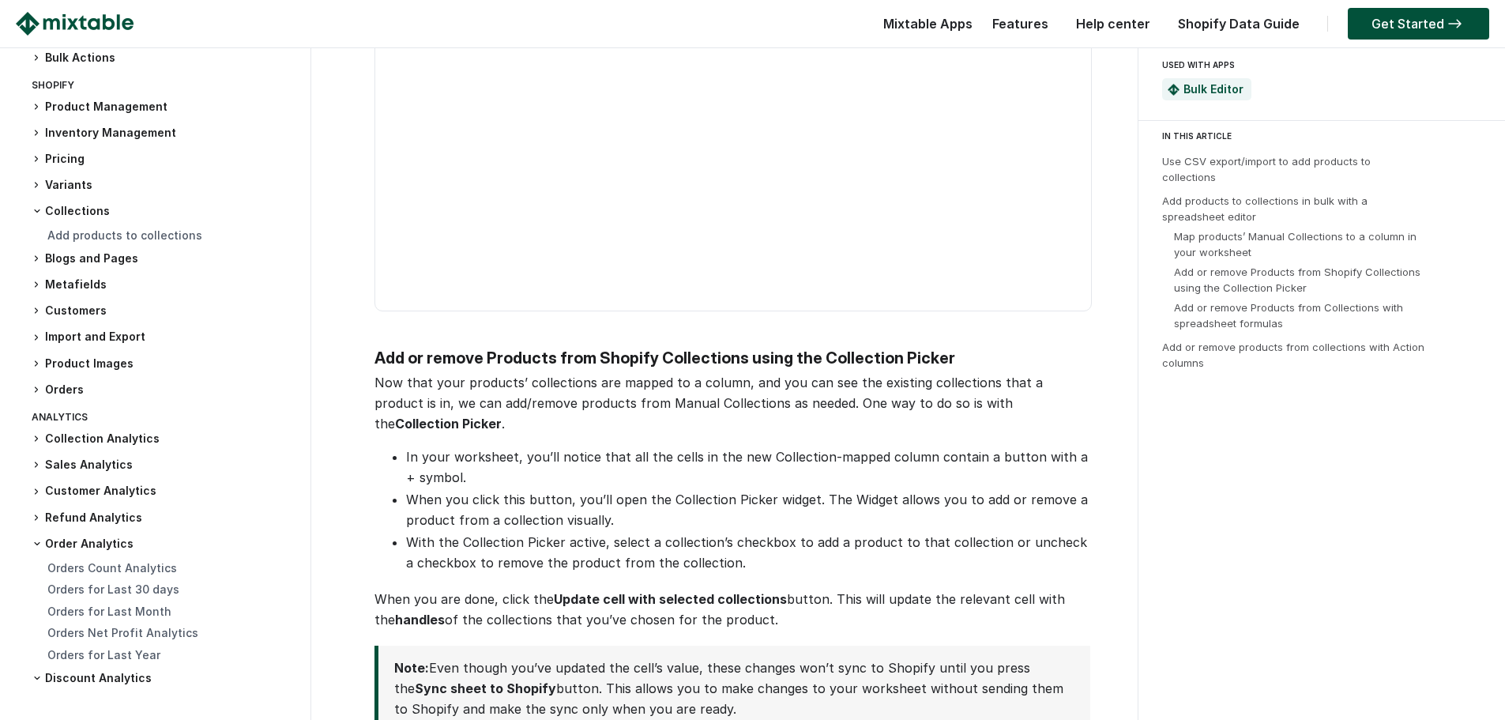
click at [743, 186] on video at bounding box center [732, 131] width 717 height 360
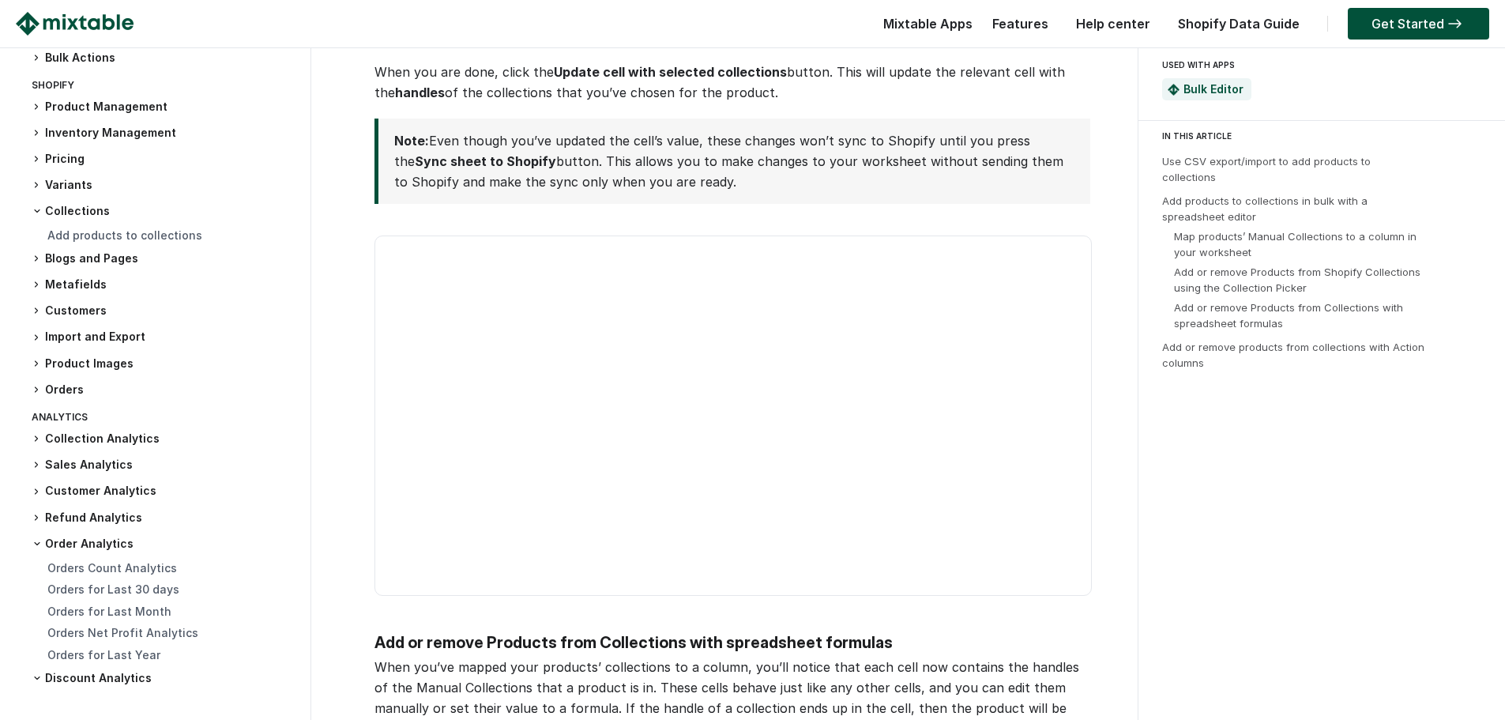
scroll to position [2527, 0]
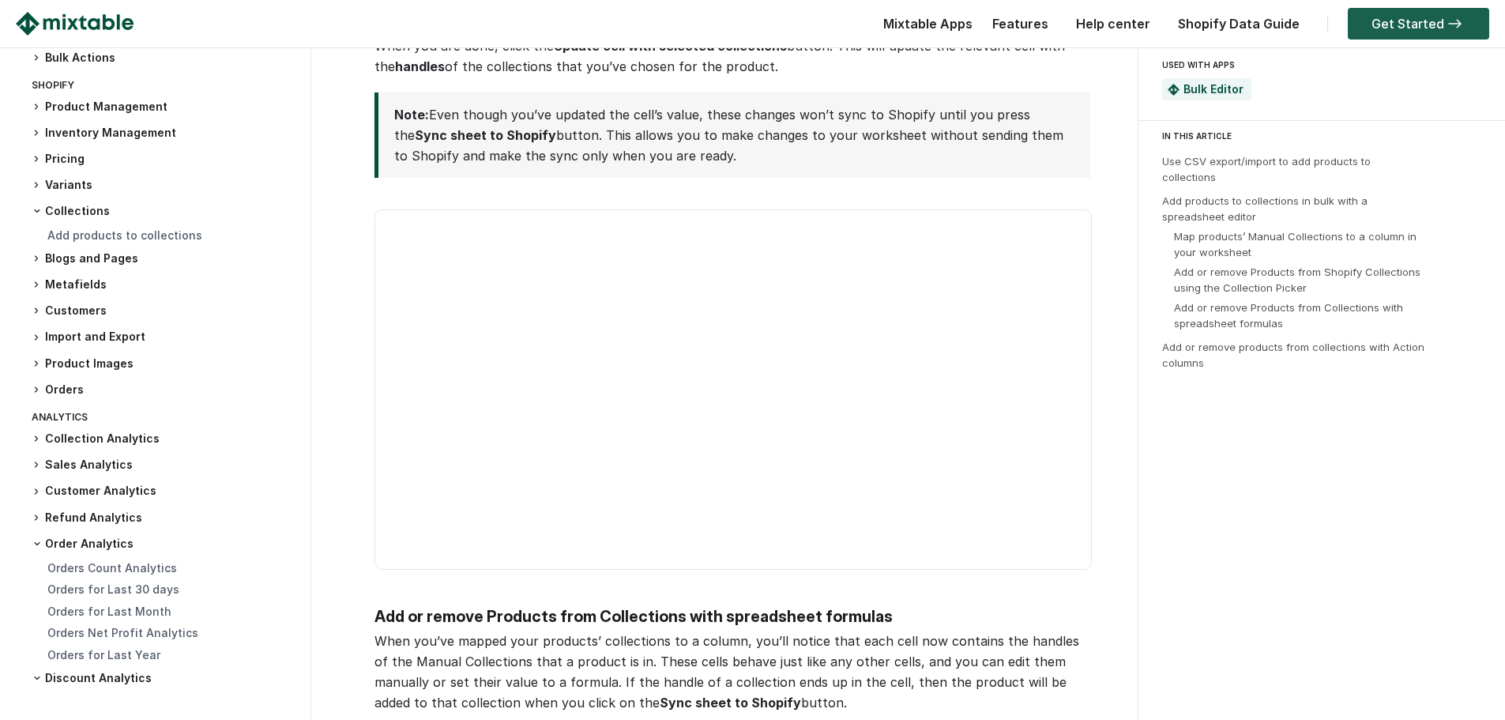
click at [1404, 30] on link "Get Started" at bounding box center [1417, 24] width 141 height 32
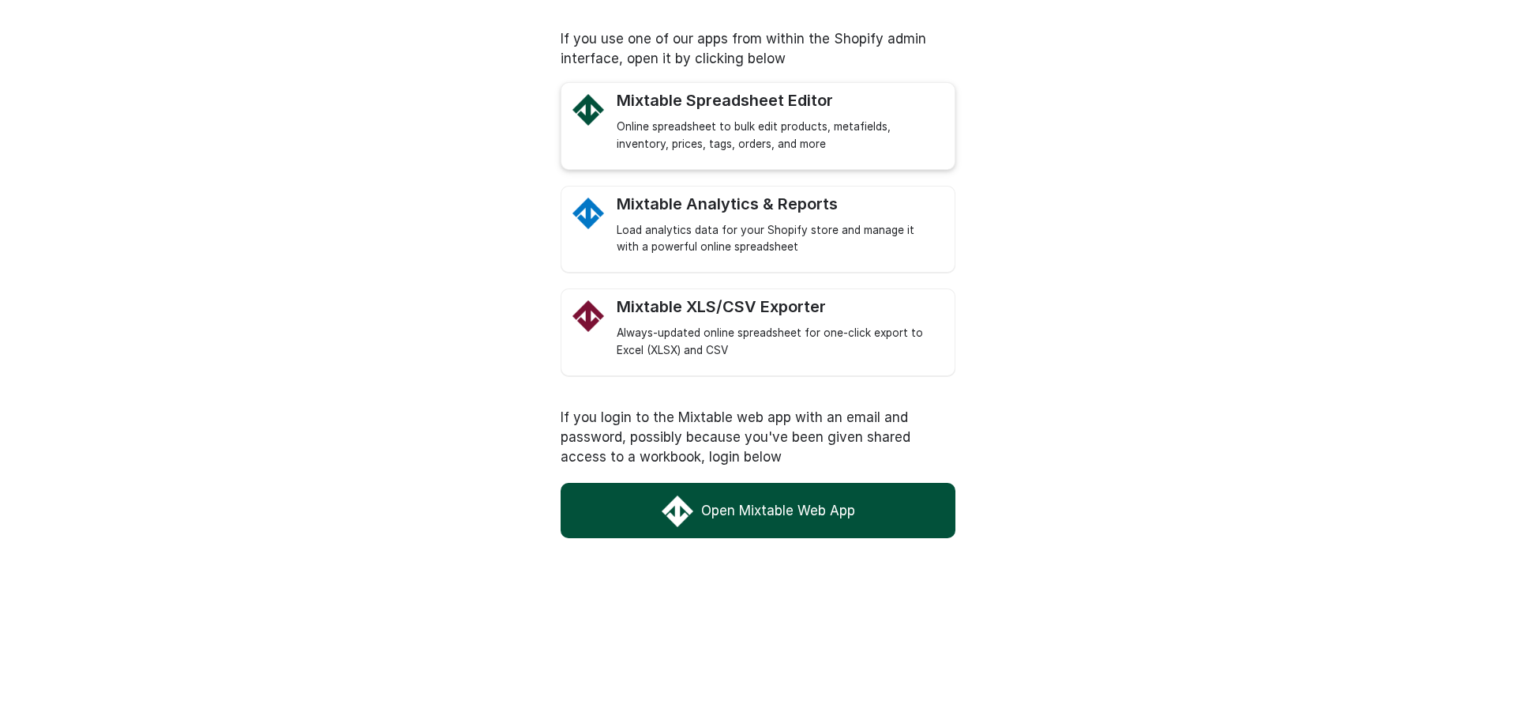
click at [768, 144] on div "Online spreadsheet to bulk edit products, metafields, inventory, prices, tags, …" at bounding box center [778, 135] width 322 height 35
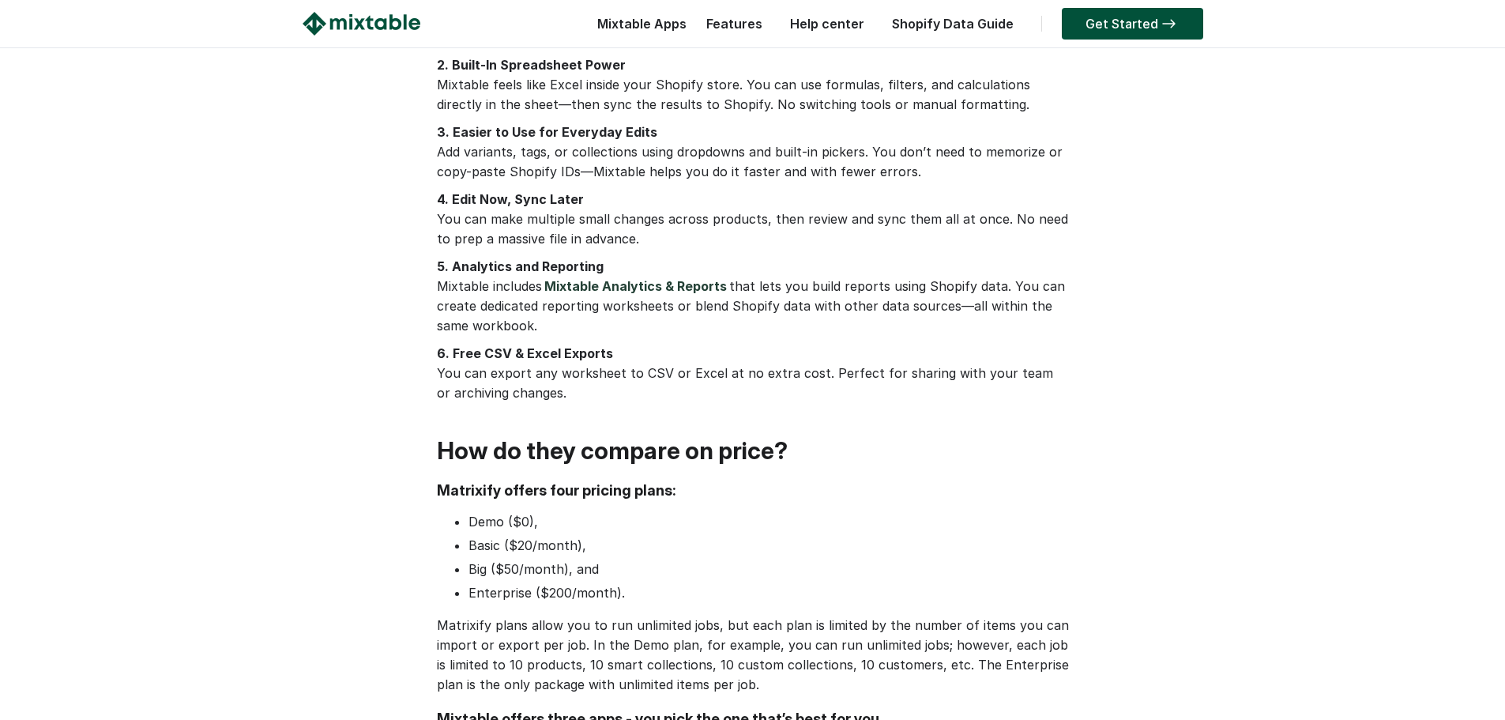
scroll to position [3024, 0]
